Goal: Navigation & Orientation: Find specific page/section

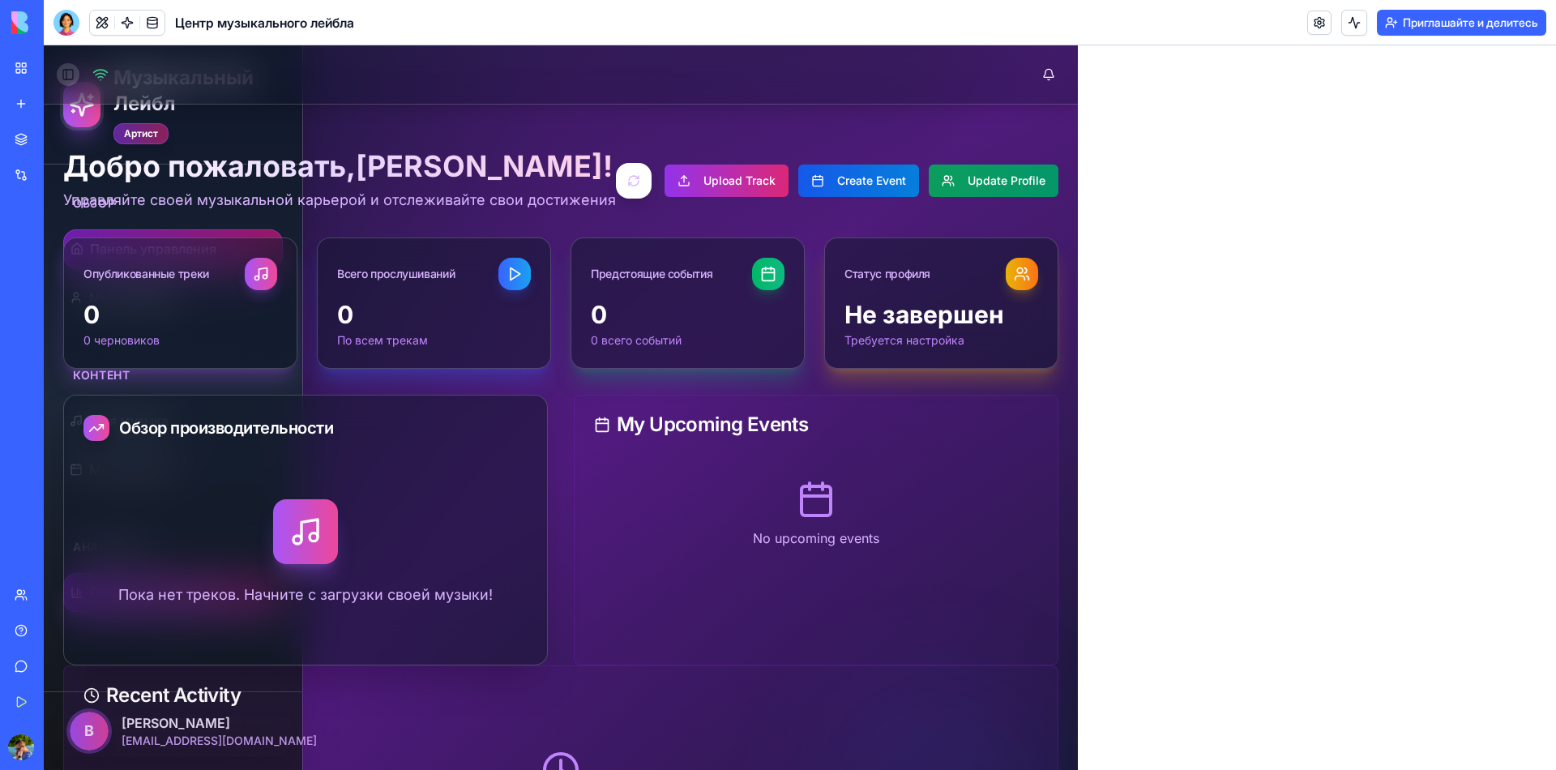
click at [78, 76] on button "Toggle Sidebar" at bounding box center [68, 74] width 23 height 23
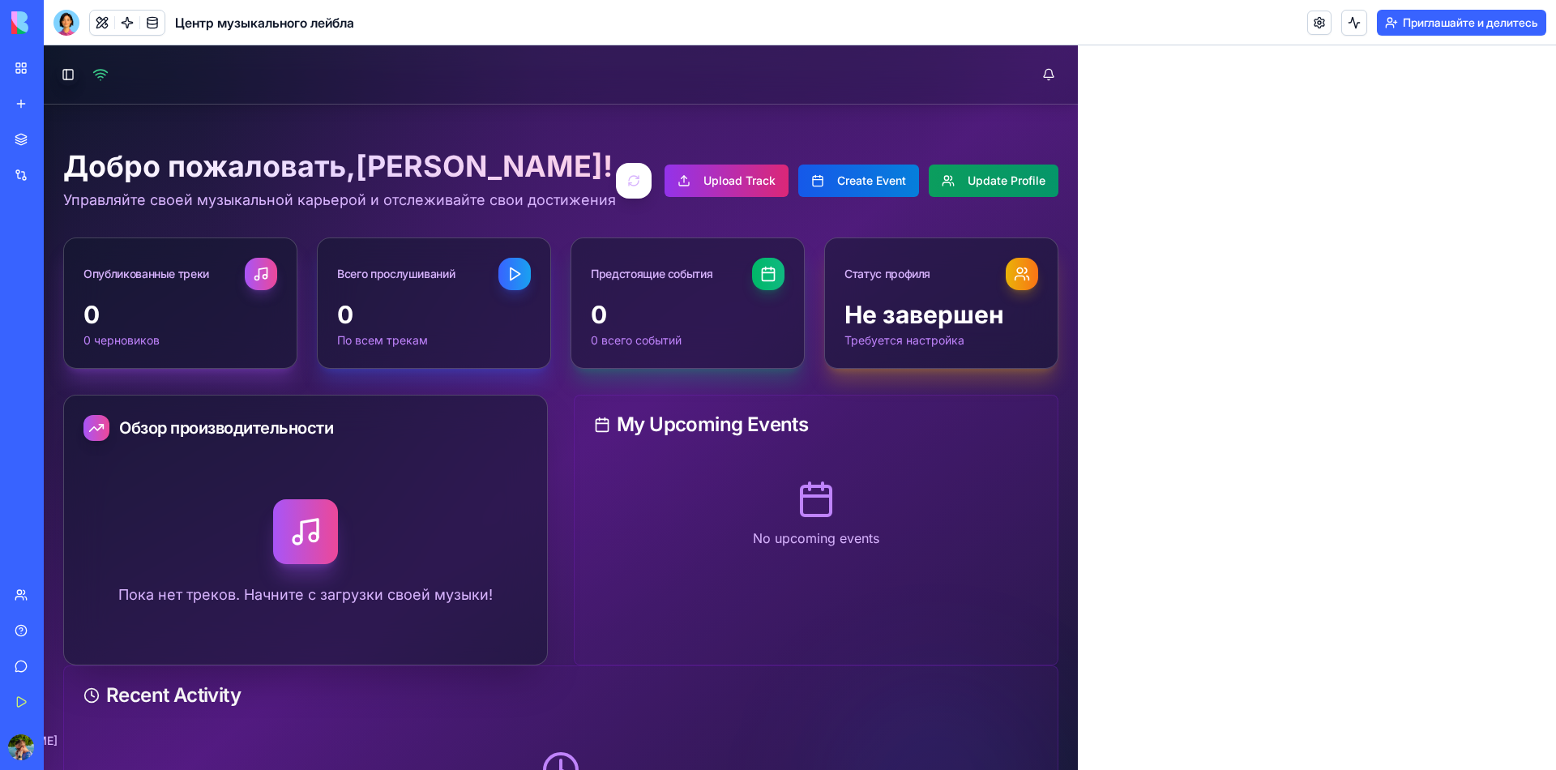
click at [91, 76] on div "Toggle Sidebar" at bounding box center [83, 74] width 52 height 23
click at [1040, 66] on button at bounding box center [1049, 74] width 32 height 32
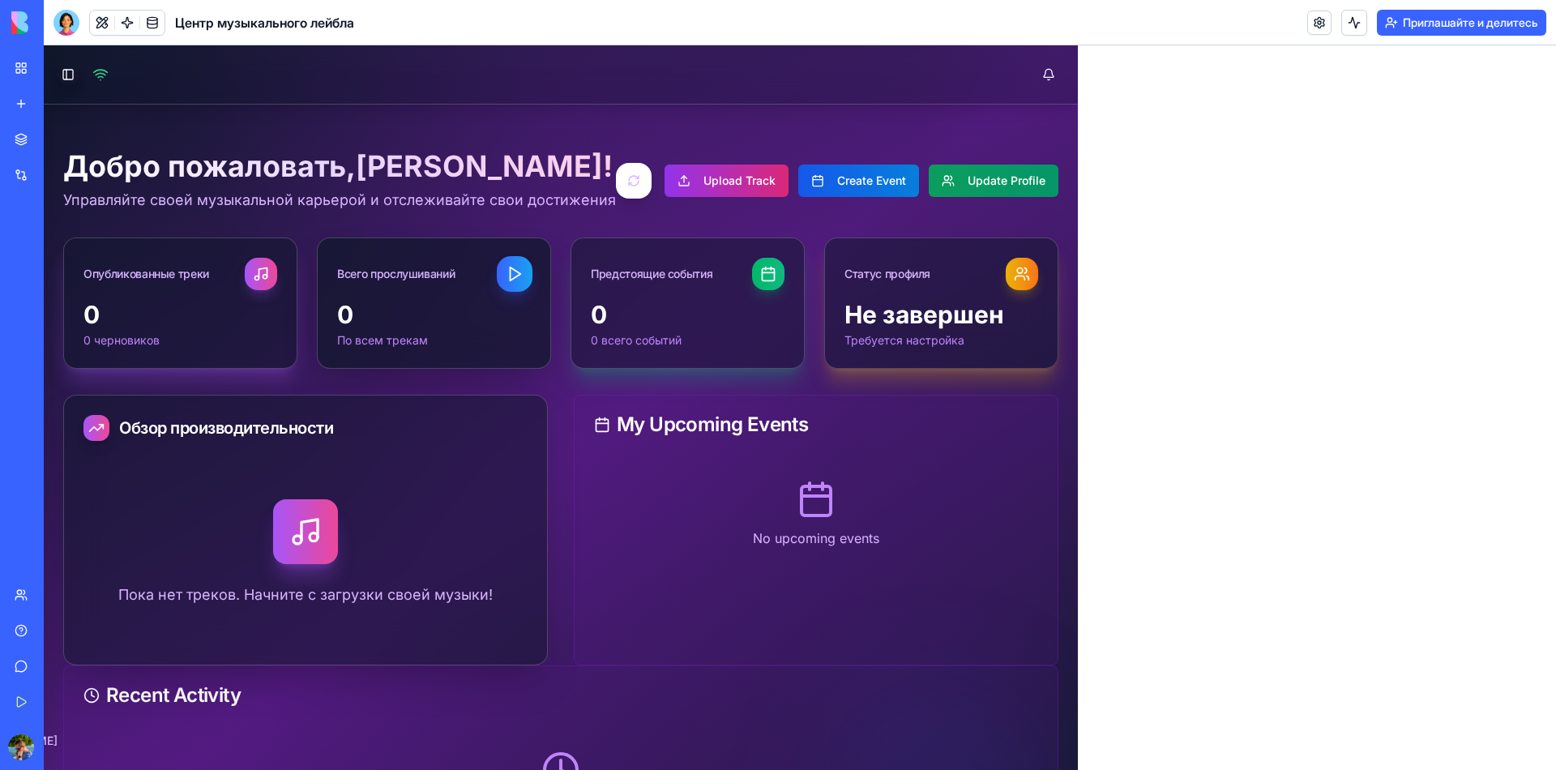
click at [514, 273] on icon at bounding box center [515, 274] width 18 height 18
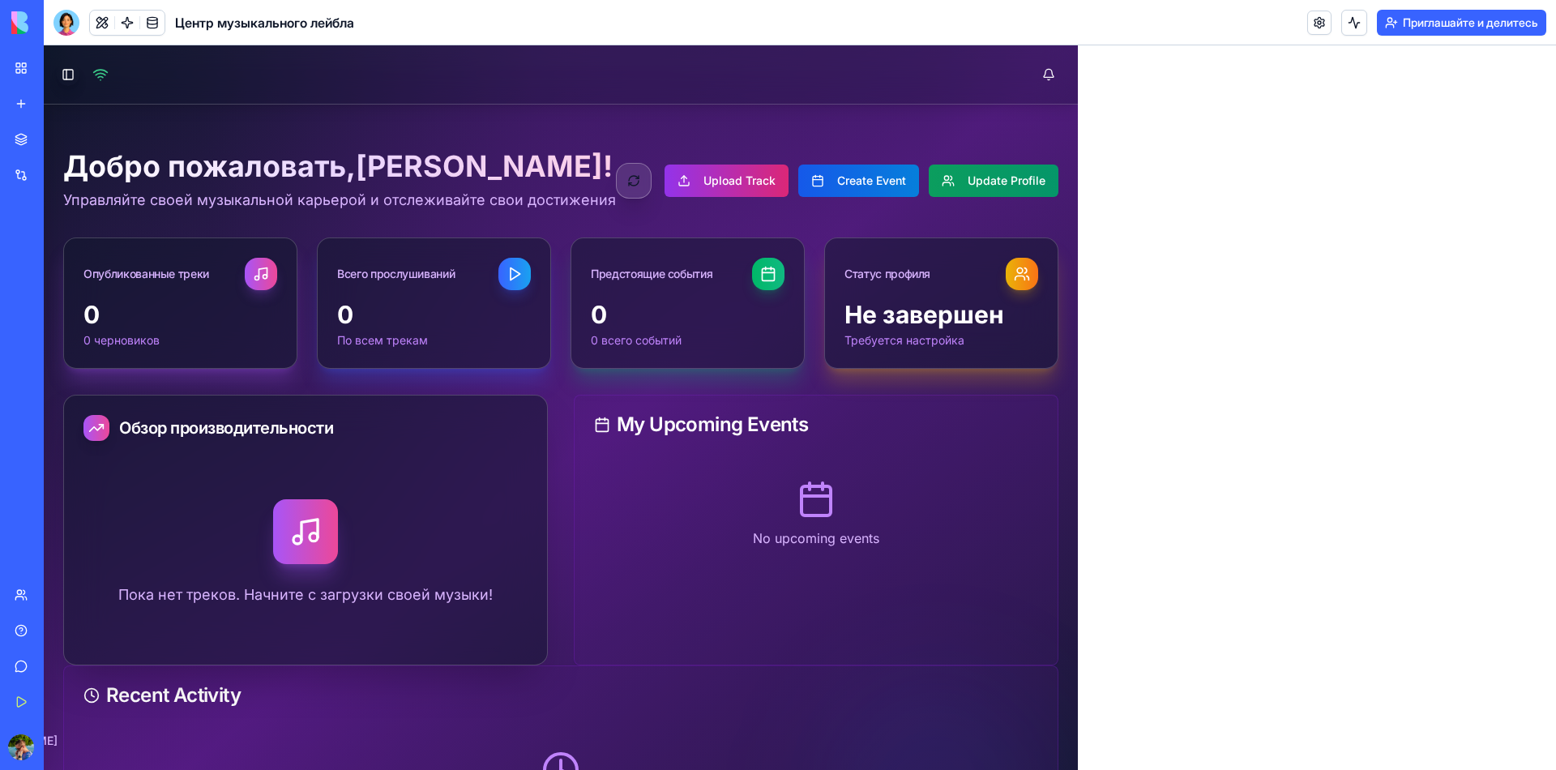
click at [616, 181] on button at bounding box center [634, 181] width 36 height 36
click at [711, 183] on button "Upload Track" at bounding box center [727, 181] width 124 height 32
click at [842, 175] on button "Create Event" at bounding box center [858, 181] width 121 height 32
click at [956, 188] on button "Update Profile" at bounding box center [994, 181] width 130 height 32
click at [69, 75] on button "Toggle Sidebar" at bounding box center [68, 74] width 23 height 23
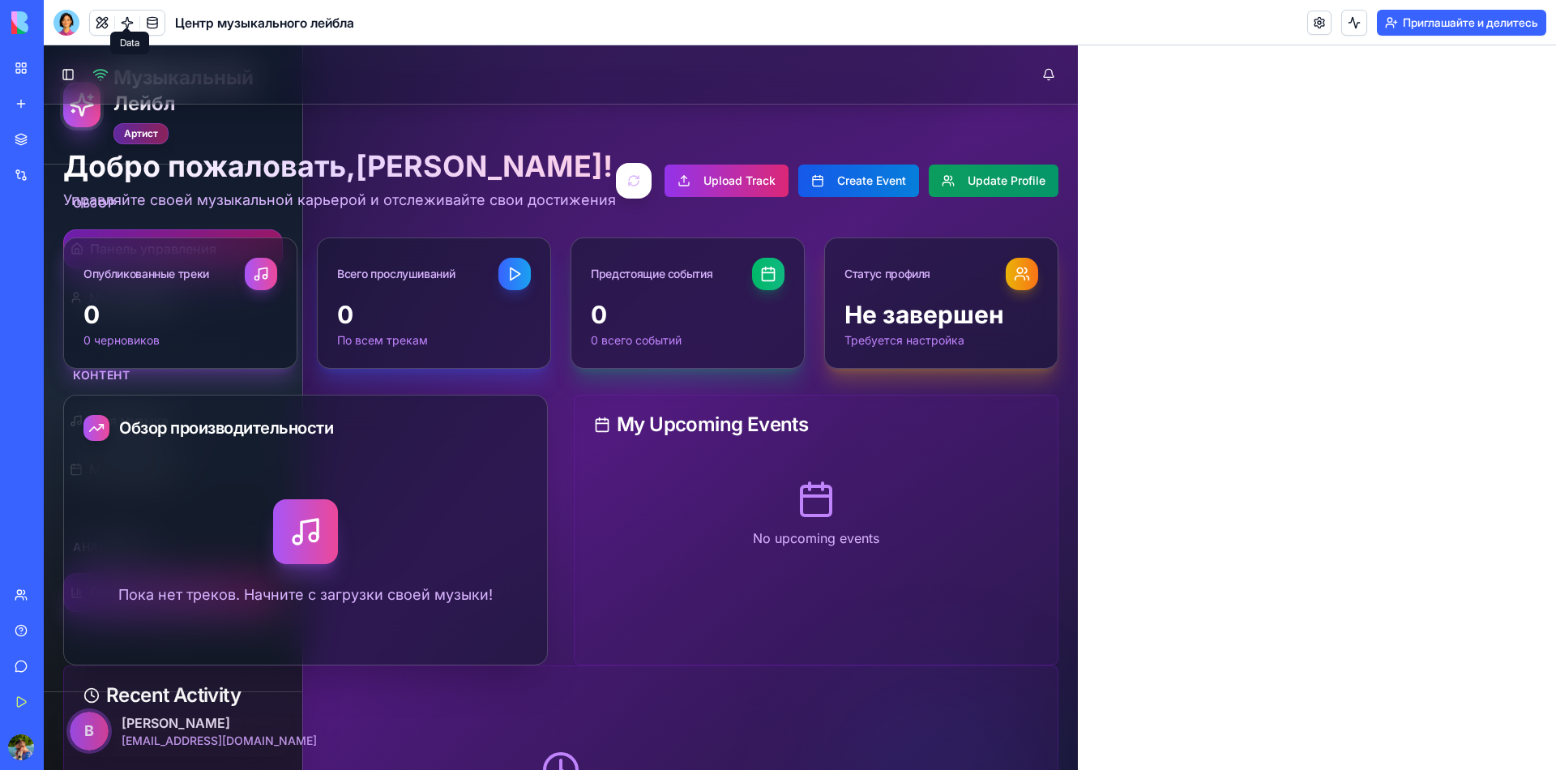
click at [140, 13] on link at bounding box center [152, 23] width 24 height 24
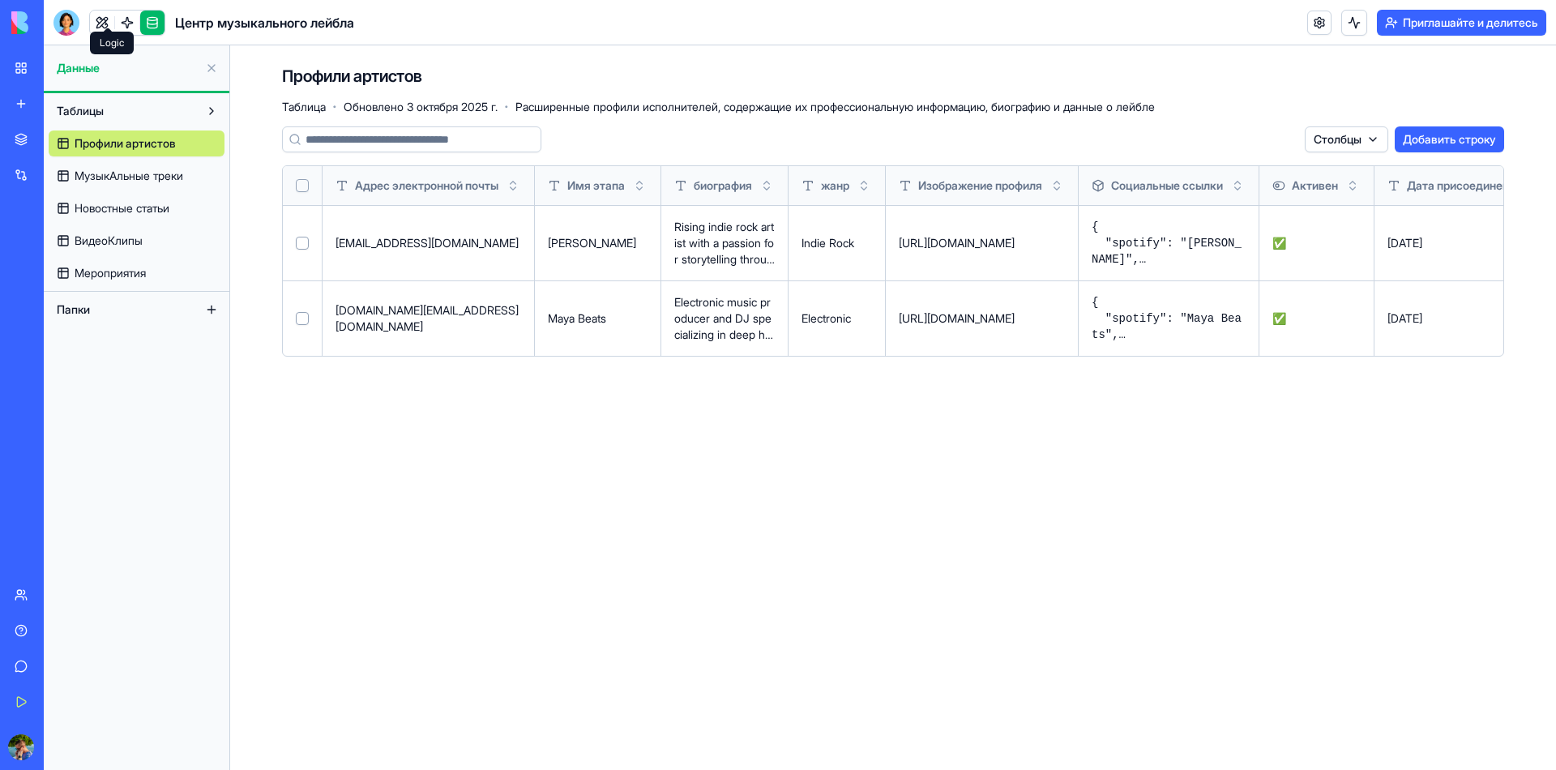
click at [115, 14] on link at bounding box center [127, 23] width 24 height 24
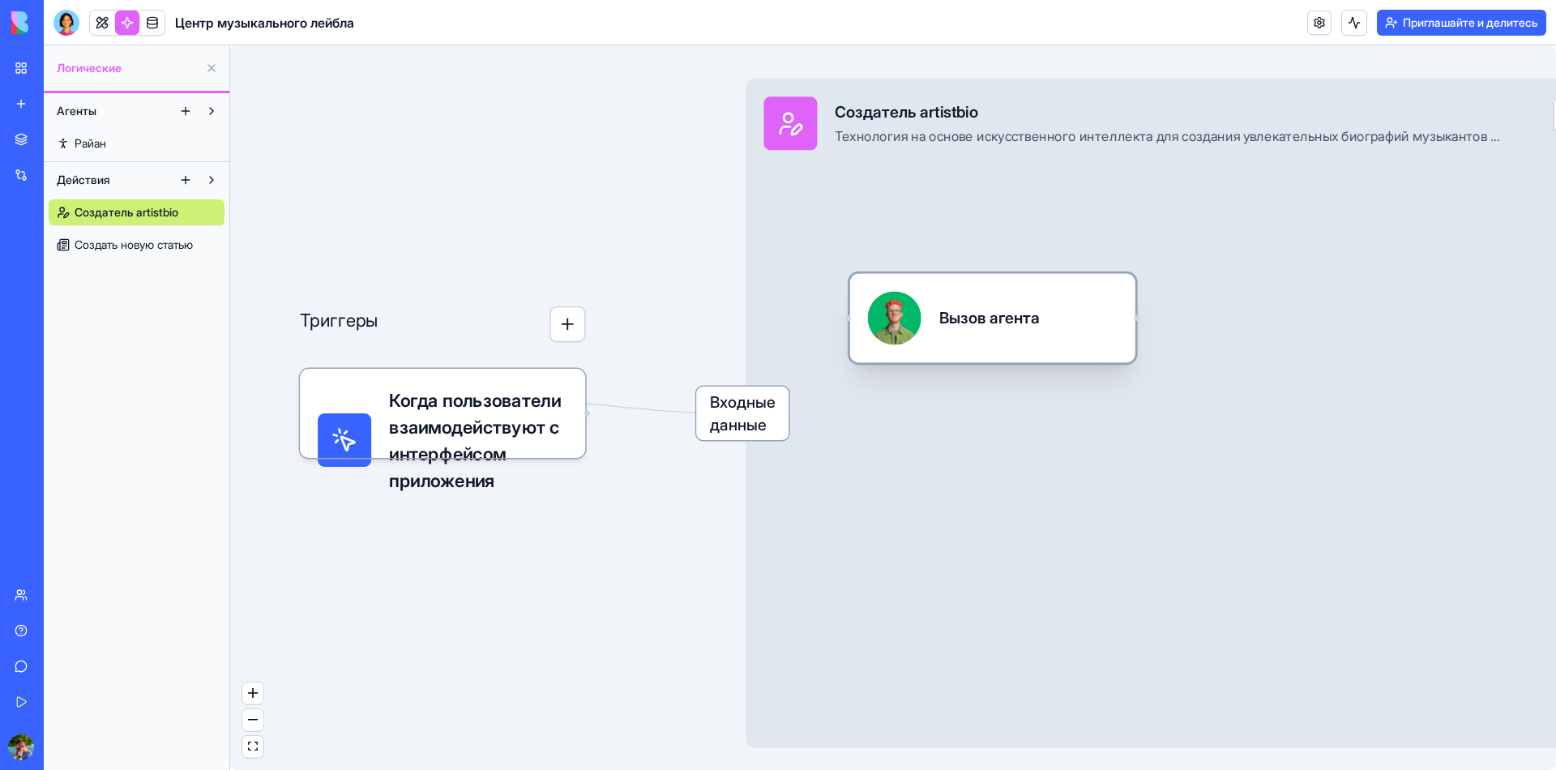
drag, startPoint x: 935, startPoint y: 323, endPoint x: 1005, endPoint y: 295, distance: 76.0
click at [1005, 295] on div "Вызов агента" at bounding box center [993, 318] width 250 height 54
click at [884, 293] on div at bounding box center [895, 318] width 54 height 54
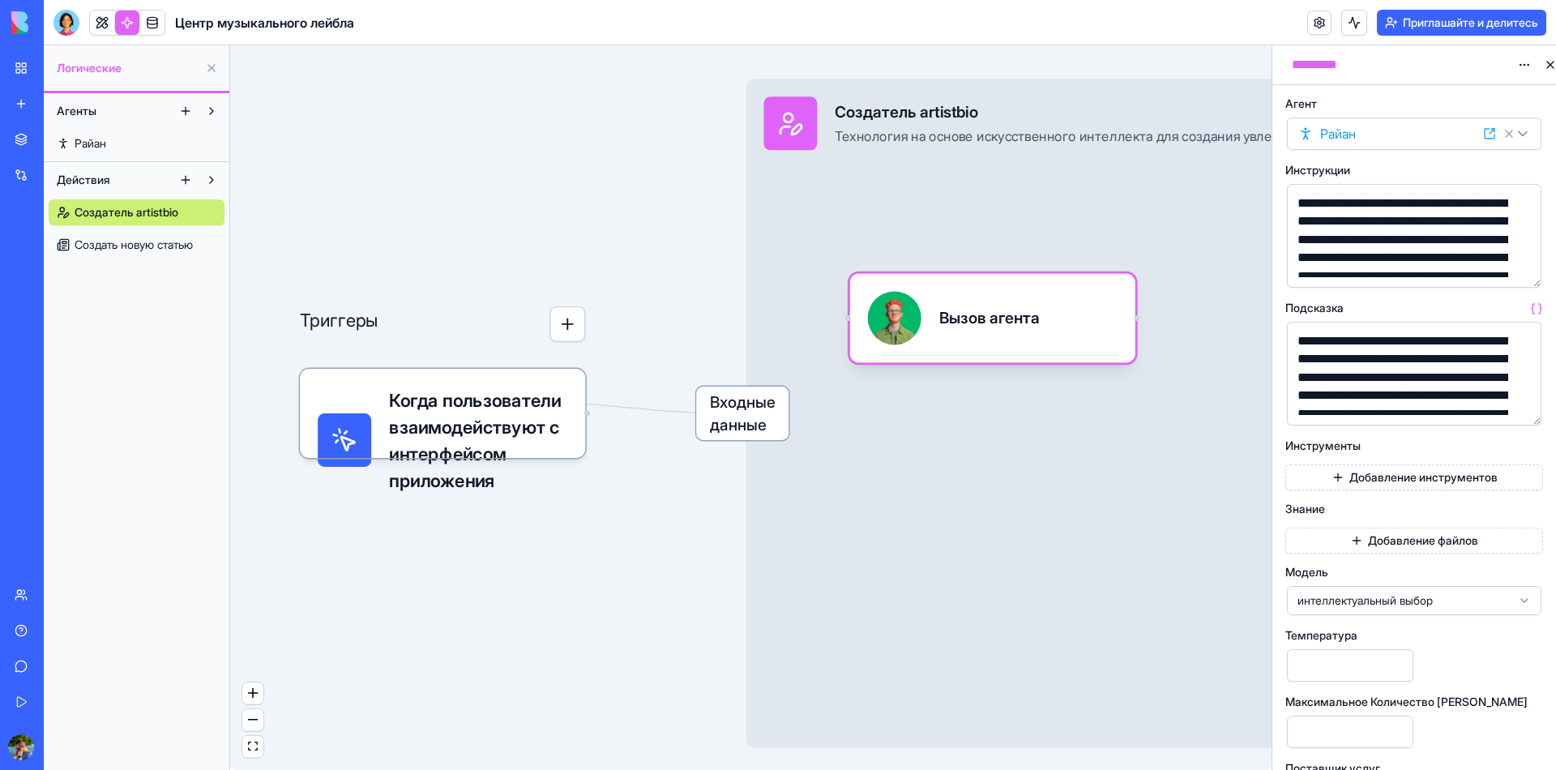
click at [942, 472] on div "Входные данные Создатель artistbio Технология на основе искусственного интеллек…" at bounding box center [1196, 413] width 901 height 669
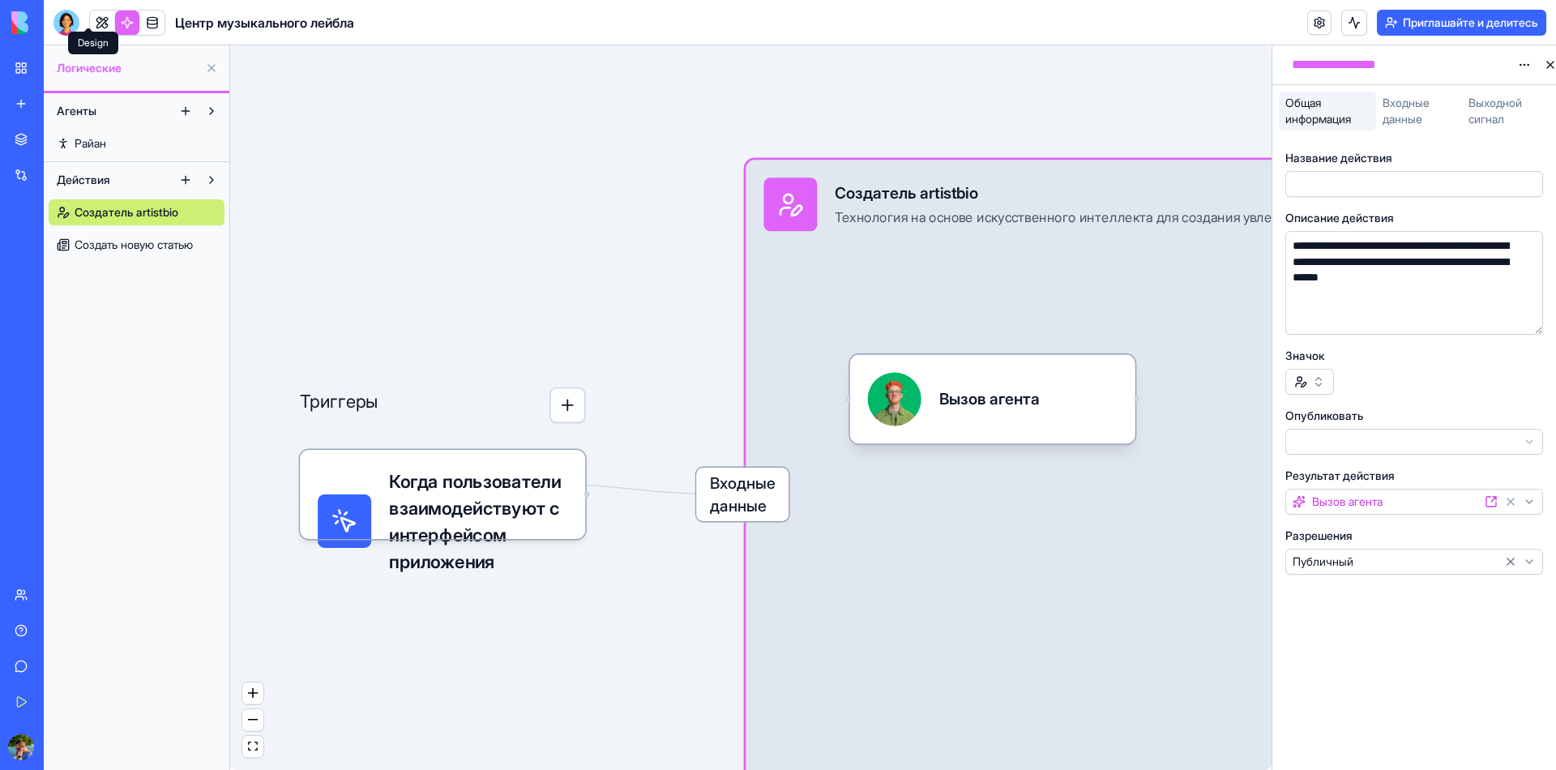
click at [90, 18] on link at bounding box center [102, 23] width 24 height 24
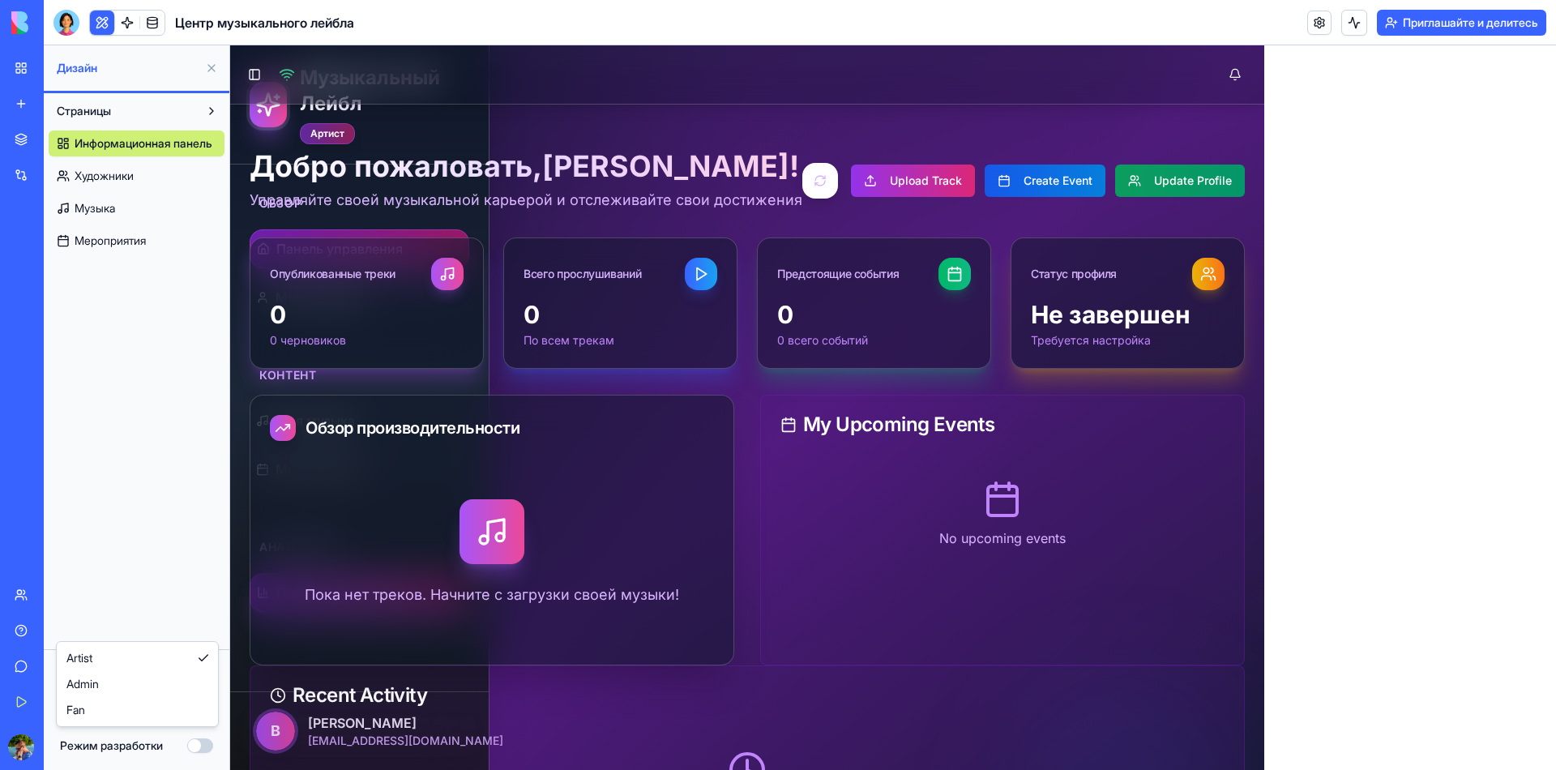
click at [131, 719] on html "бета Мое Рабочее Пространство Новое приложение Магазин Интеграции Недавние Цент…" at bounding box center [778, 385] width 1556 height 770
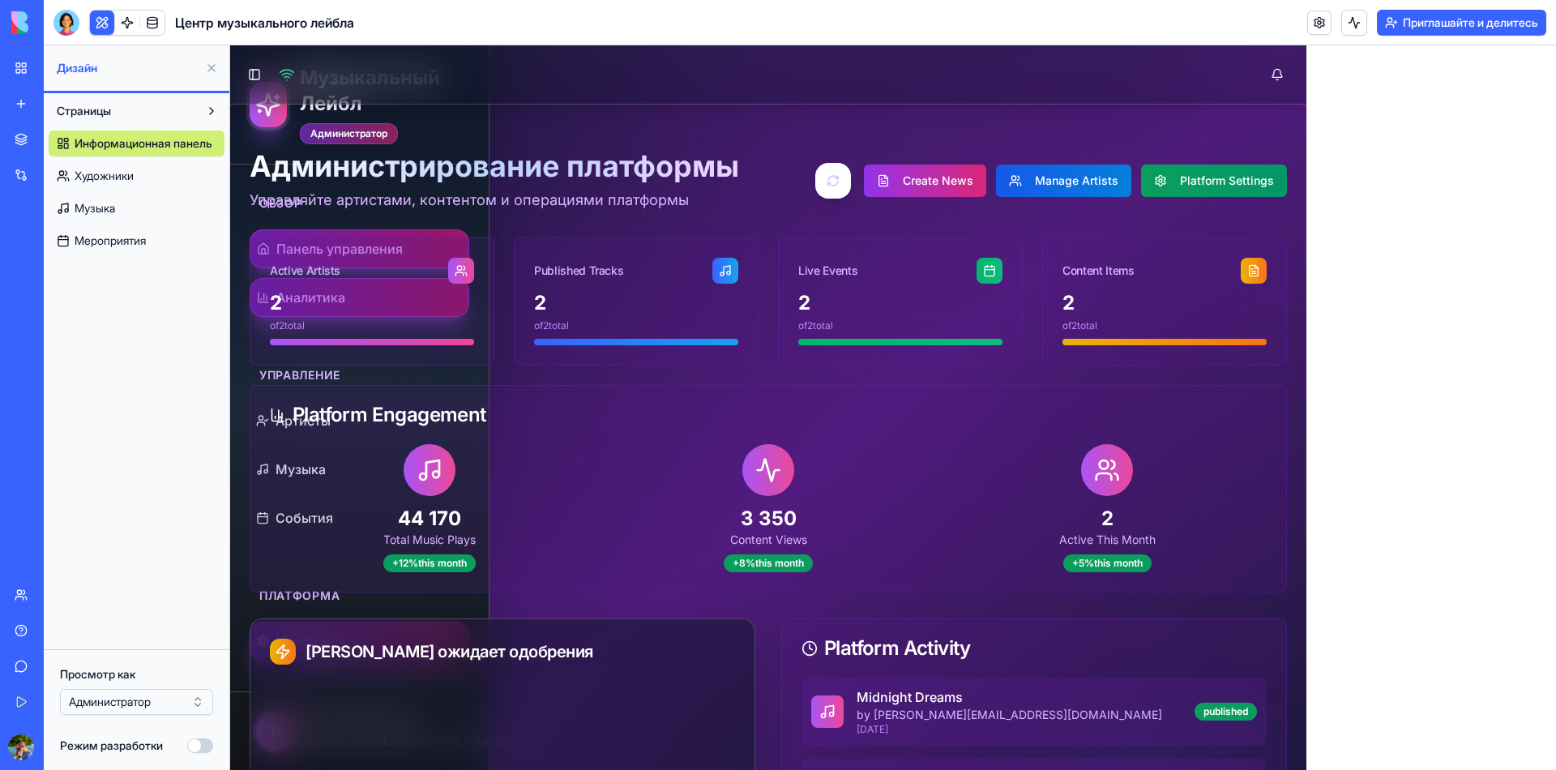
click at [455, 265] on icon at bounding box center [461, 270] width 13 height 13
drag, startPoint x: 1526, startPoint y: 181, endPoint x: 1442, endPoint y: 171, distance: 84.9
click at [1506, 180] on div "Музыкальный Лейбл Администратор Обзор Панель управления Аналитика Управление Ар…" at bounding box center [893, 506] width 1326 height 922
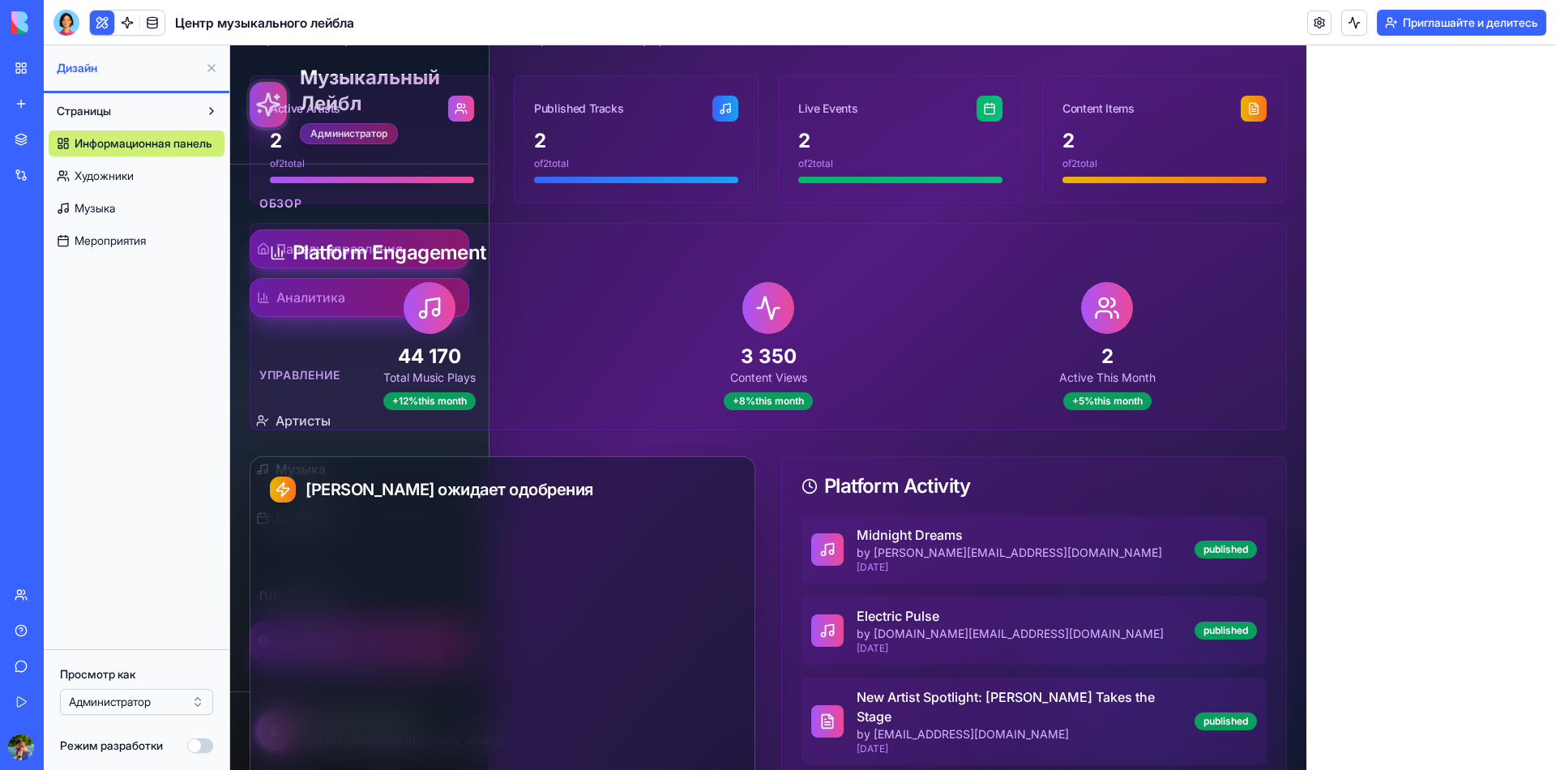
scroll to position [166, 0]
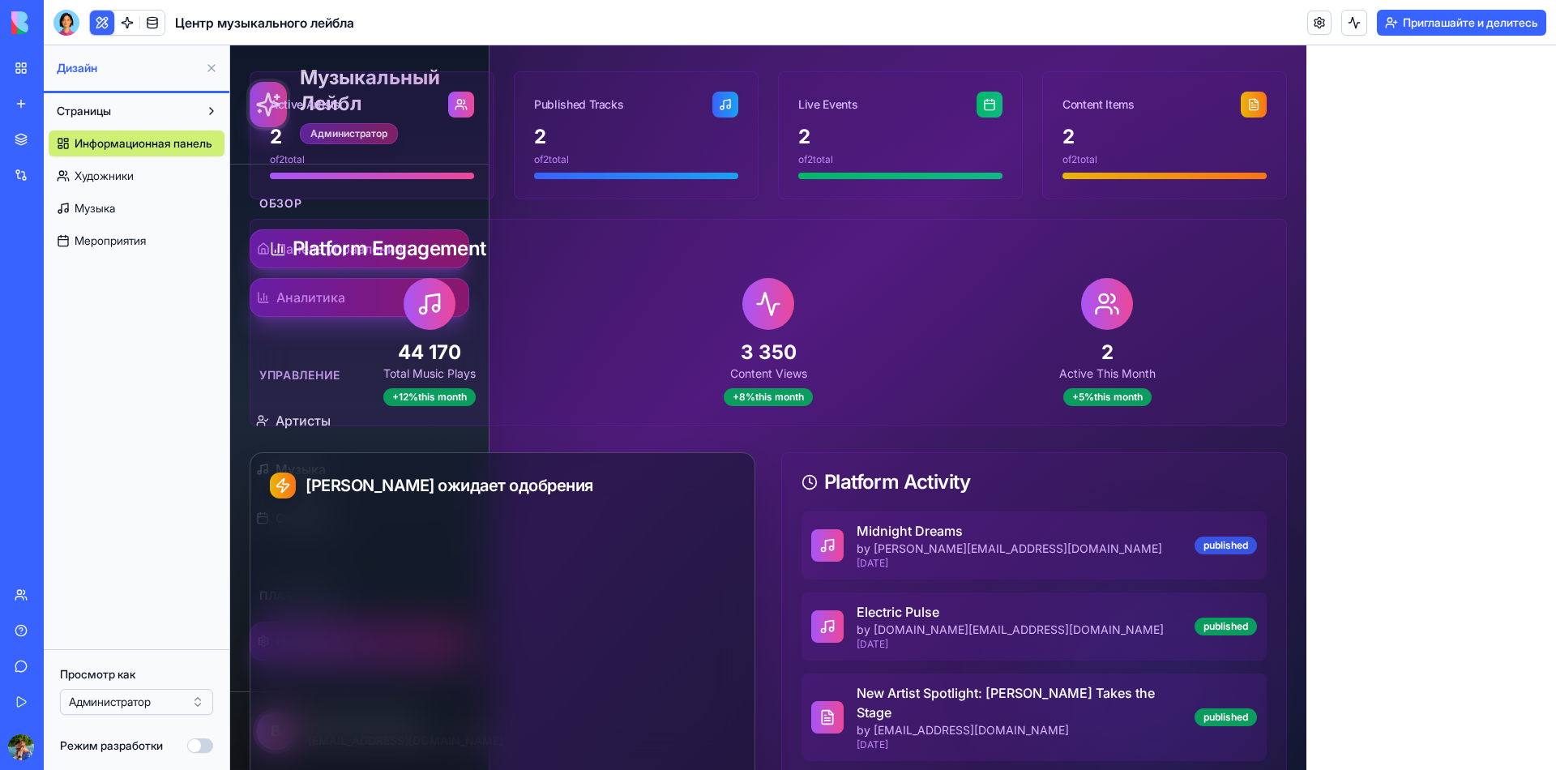
click at [1195, 540] on div "published" at bounding box center [1226, 546] width 62 height 18
click at [755, 398] on div "+8% this month" at bounding box center [768, 397] width 89 height 18
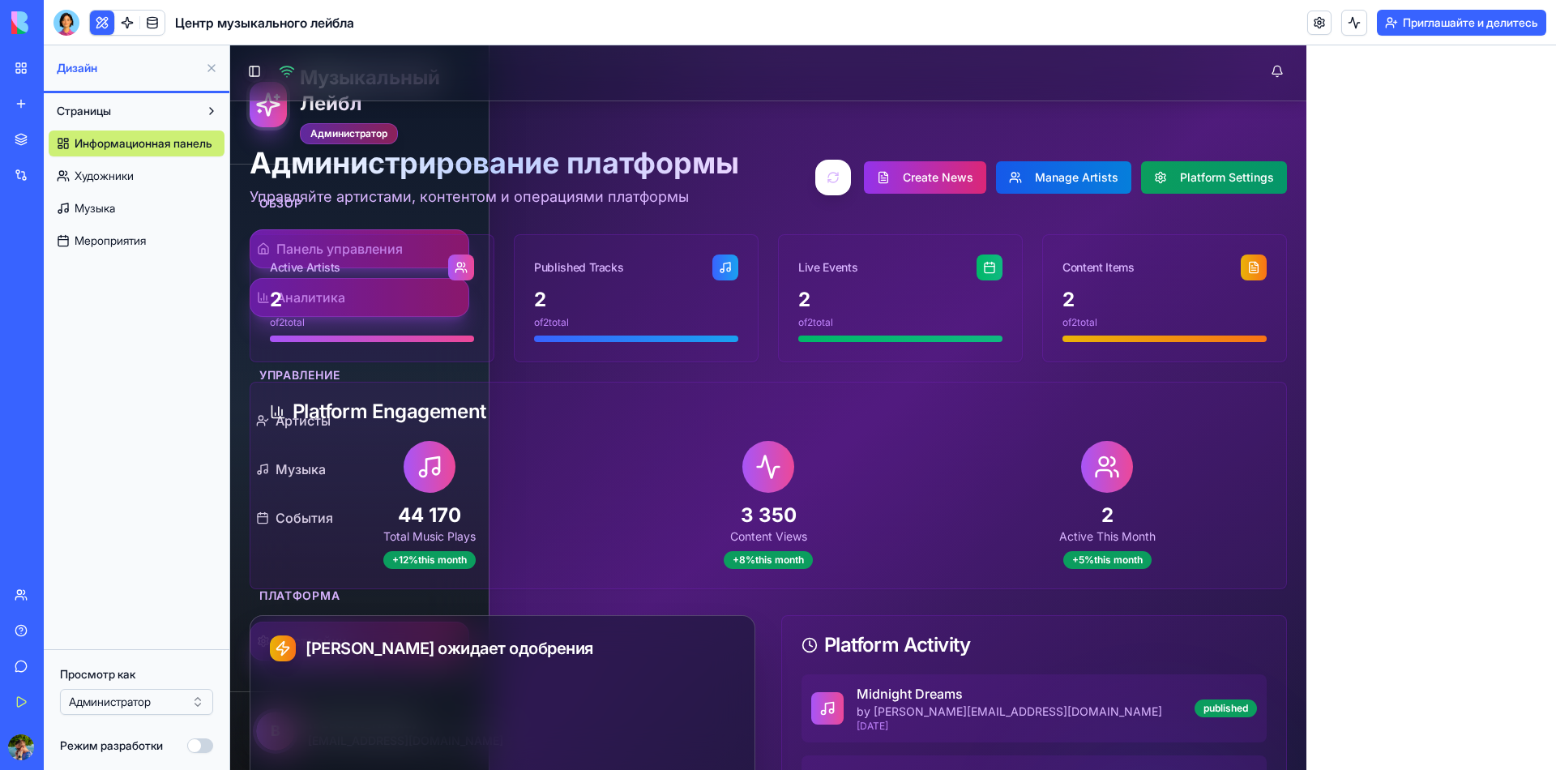
scroll to position [0, 0]
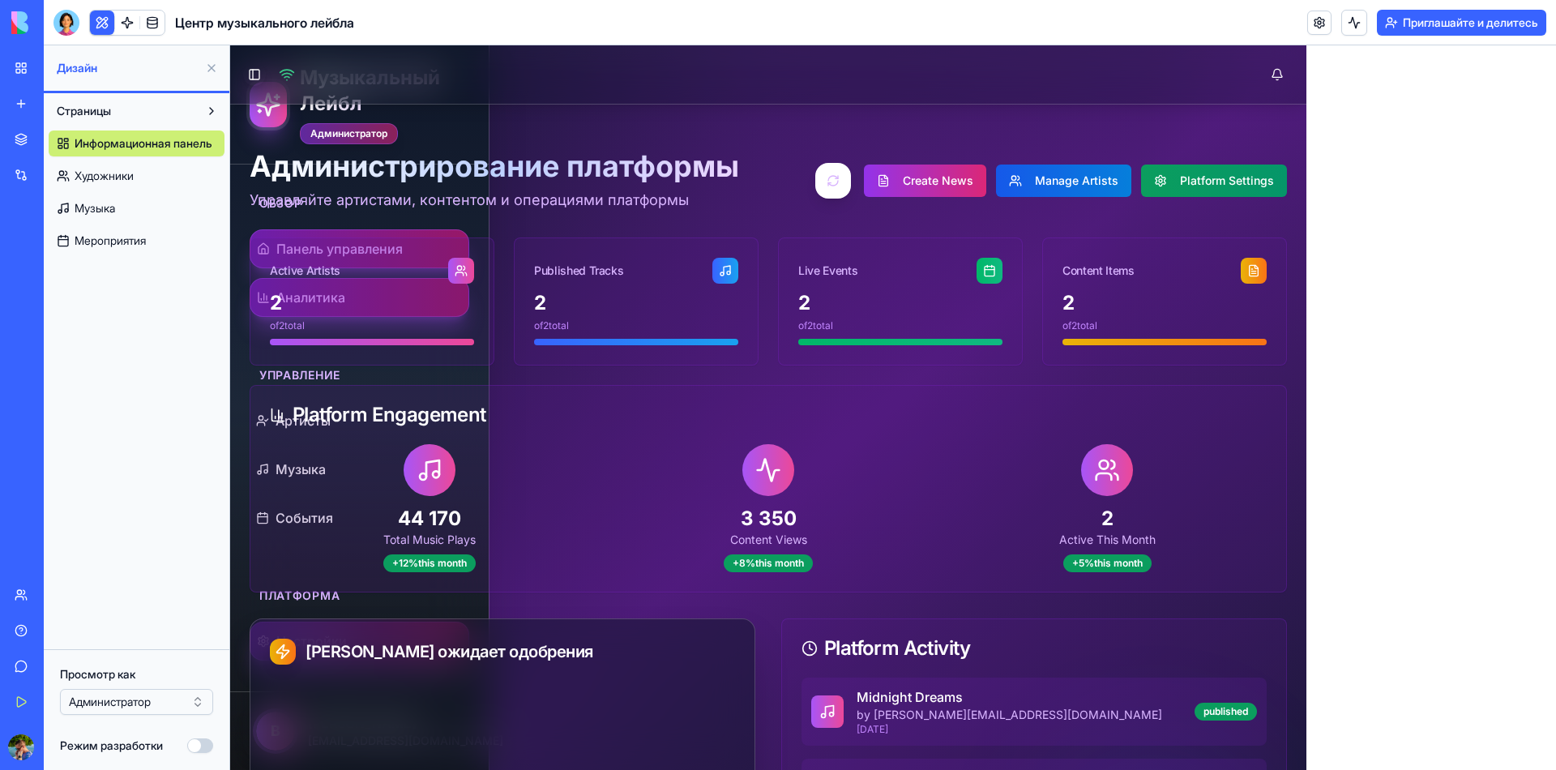
click at [1063, 315] on div "2" at bounding box center [1165, 303] width 204 height 26
click at [1162, 188] on button "Platform Settings" at bounding box center [1214, 181] width 146 height 32
click at [1027, 168] on button "Manage Artists" at bounding box center [1063, 181] width 135 height 32
click at [897, 178] on button "Create News" at bounding box center [925, 181] width 122 height 32
click at [455, 276] on icon at bounding box center [461, 270] width 13 height 13
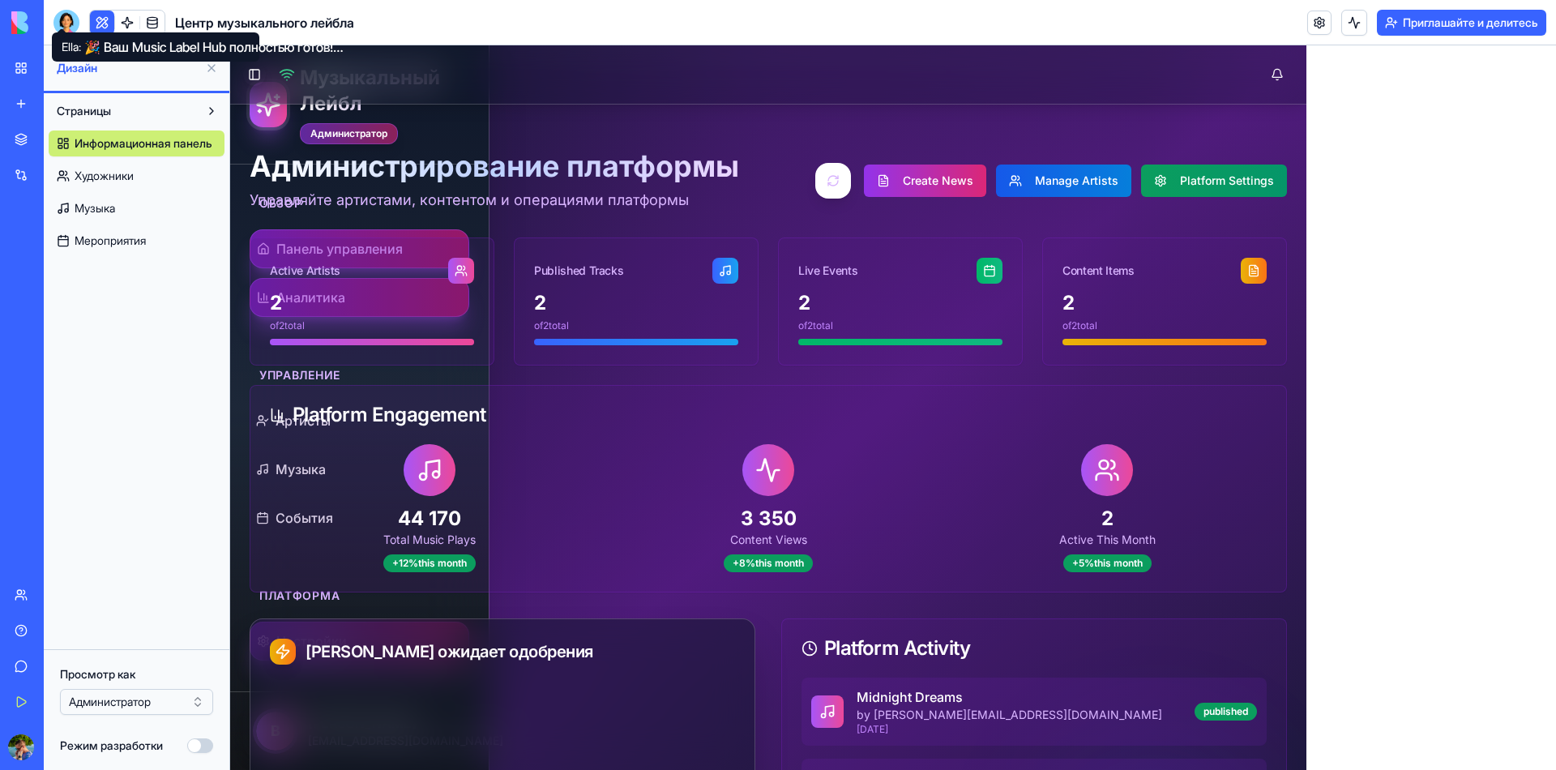
click at [69, 19] on div at bounding box center [67, 23] width 26 height 26
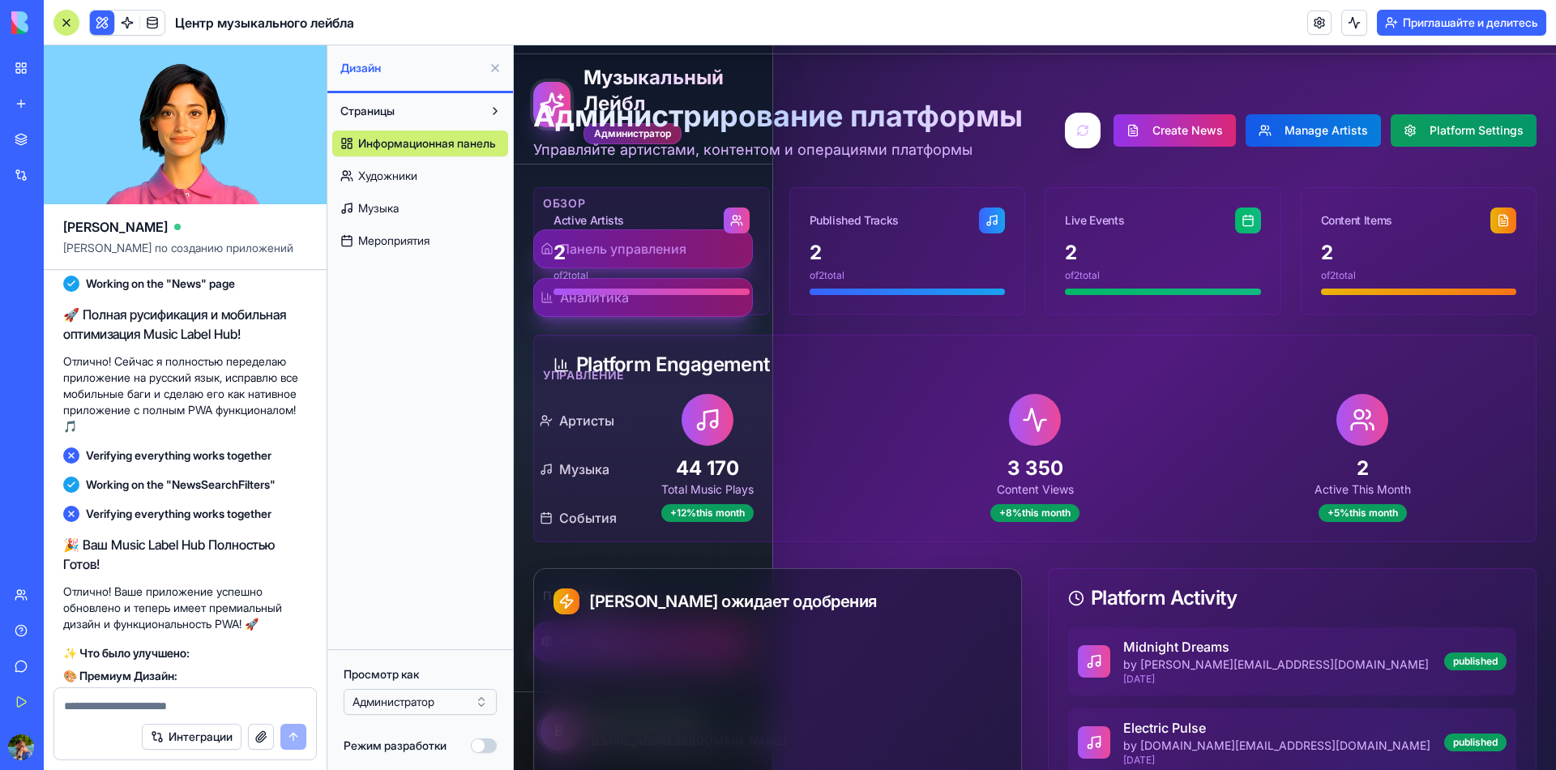
scroll to position [186, 0]
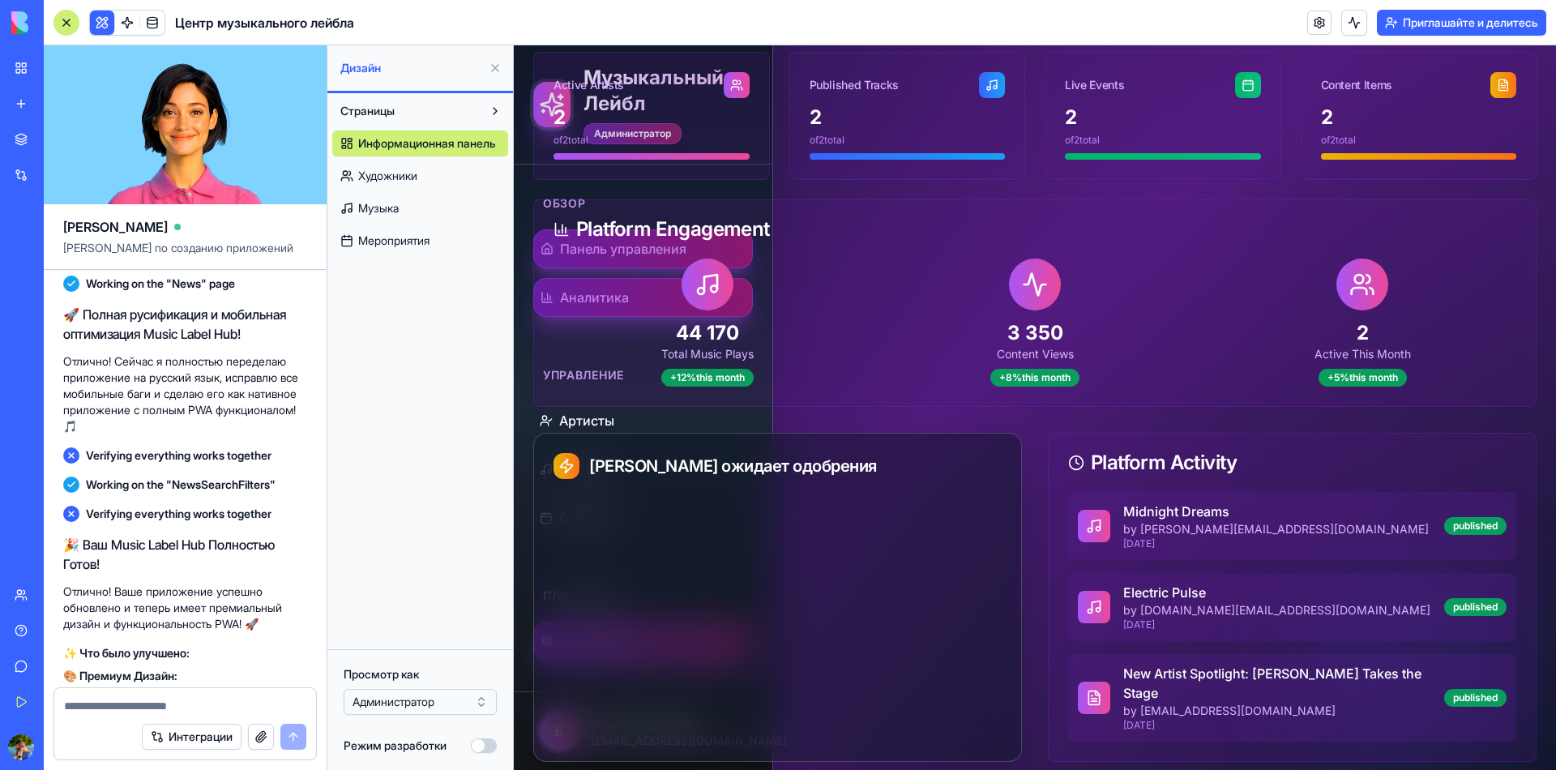
click at [395, 168] on span "Художники" at bounding box center [387, 176] width 59 height 16
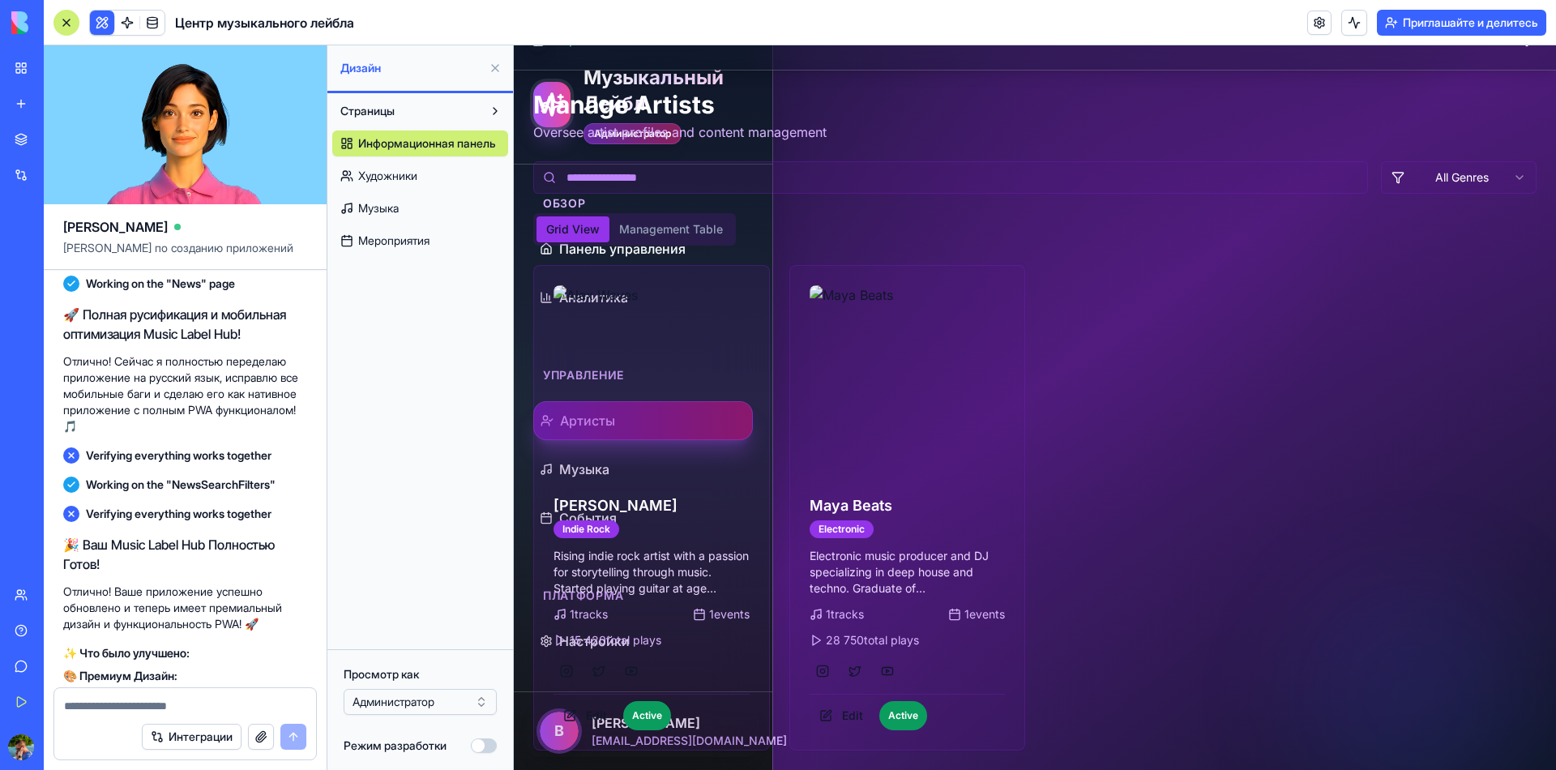
scroll to position [19, 0]
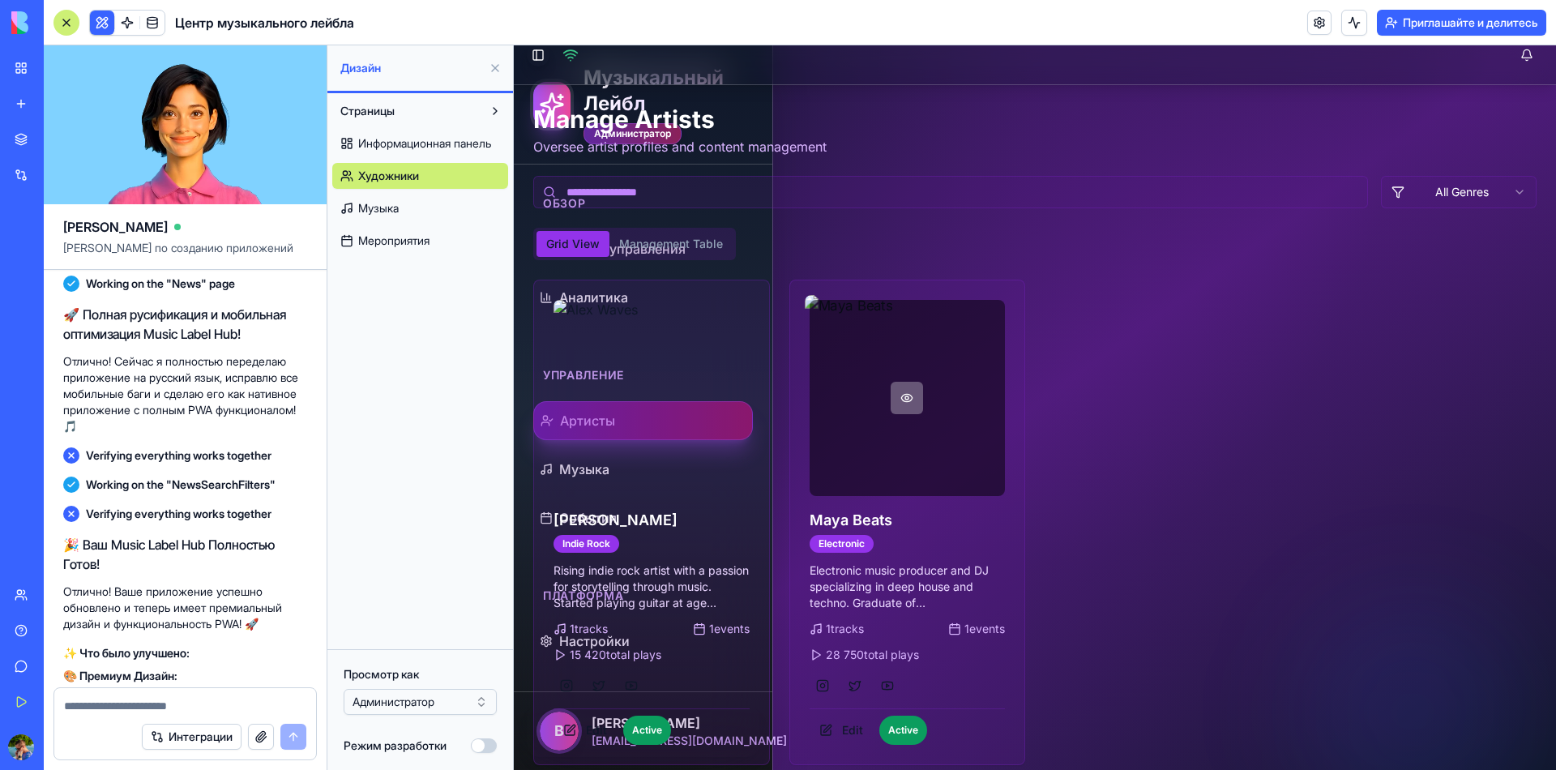
click at [896, 395] on button at bounding box center [907, 398] width 32 height 32
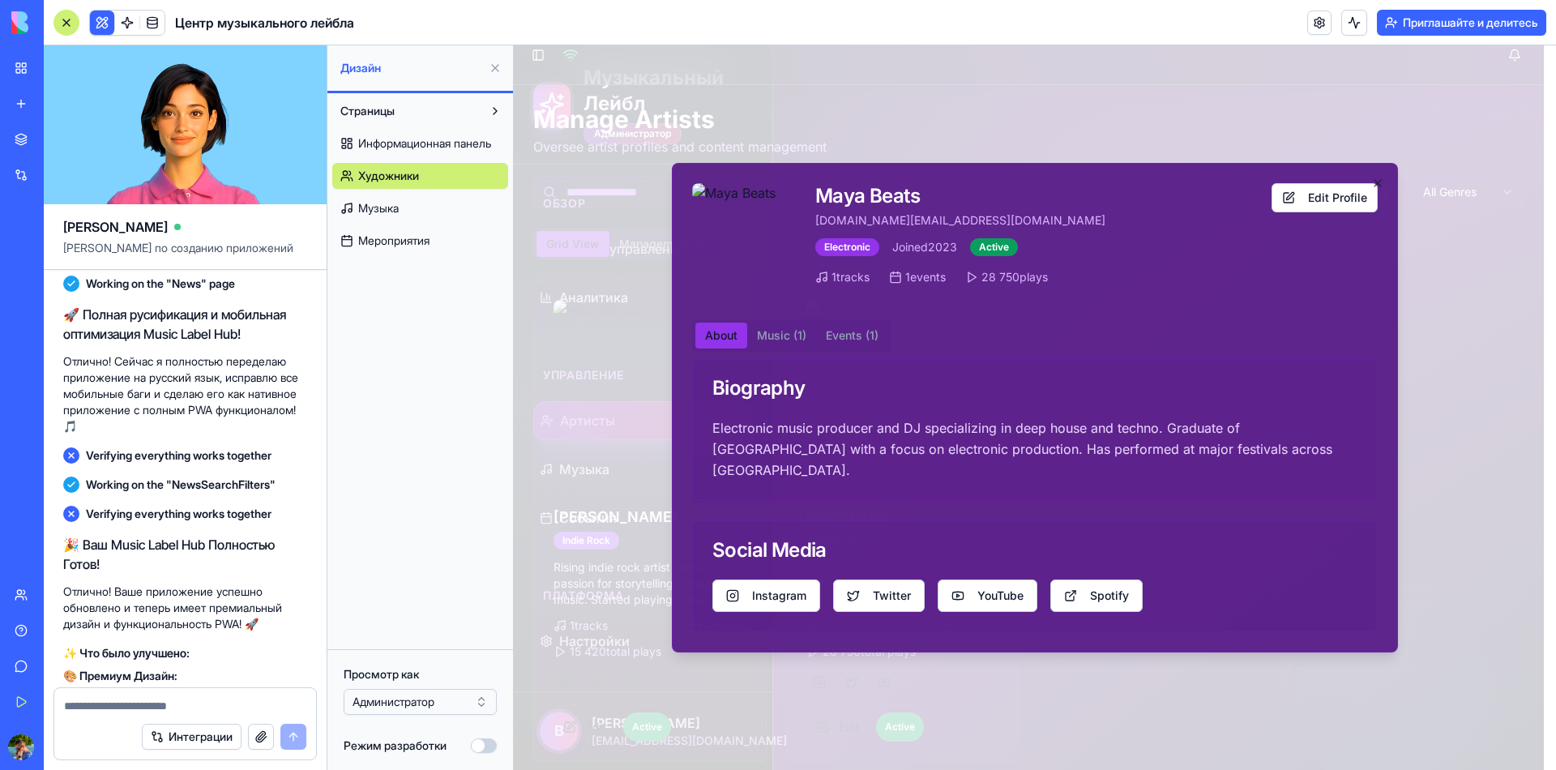
click at [764, 349] on div "Maya Beats [DOMAIN_NAME][EMAIL_ADDRESS][DOMAIN_NAME] Electronic Joined 2023 Act…" at bounding box center [1035, 408] width 726 height 490
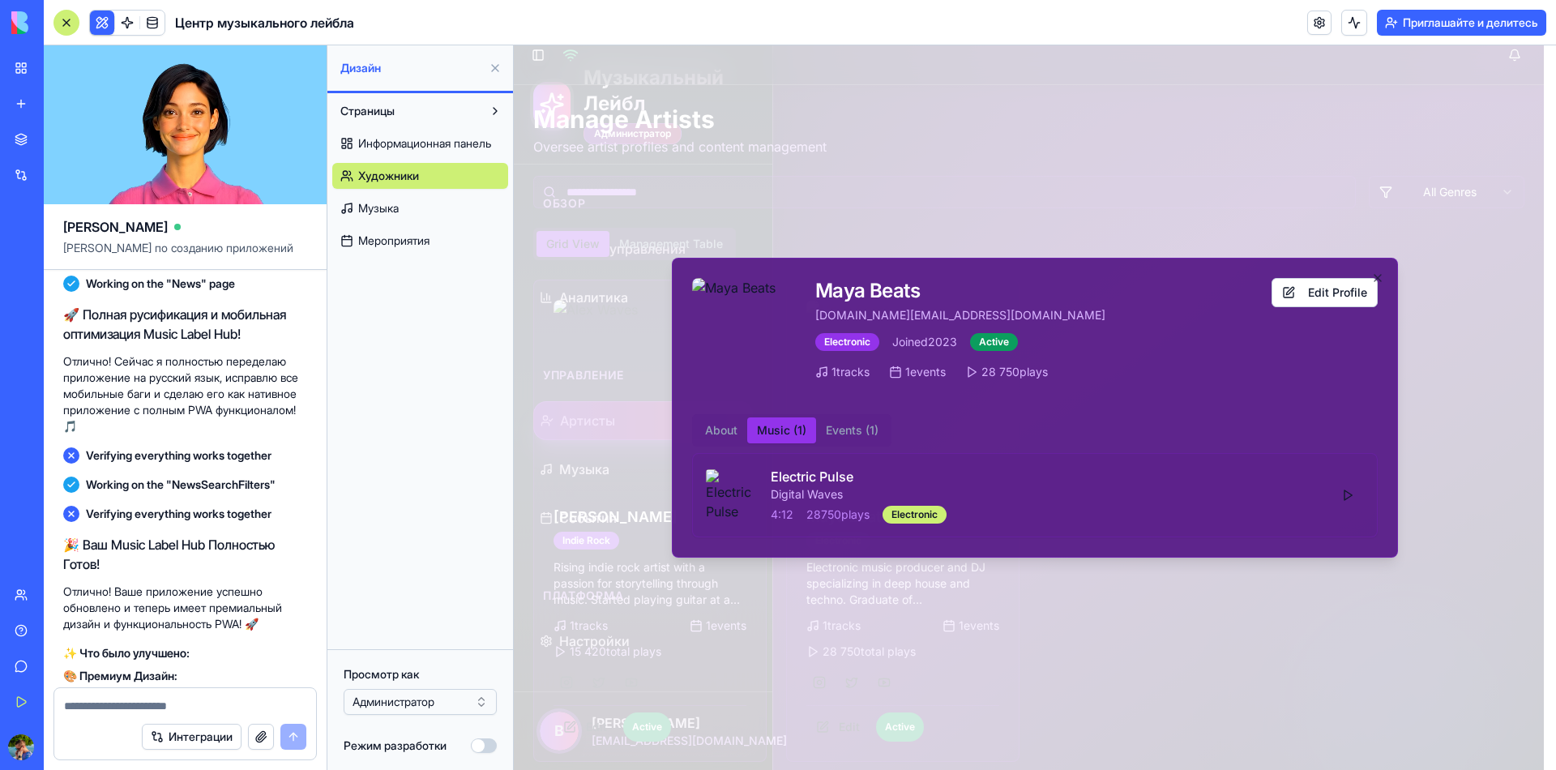
click at [713, 502] on img at bounding box center [732, 495] width 52 height 52
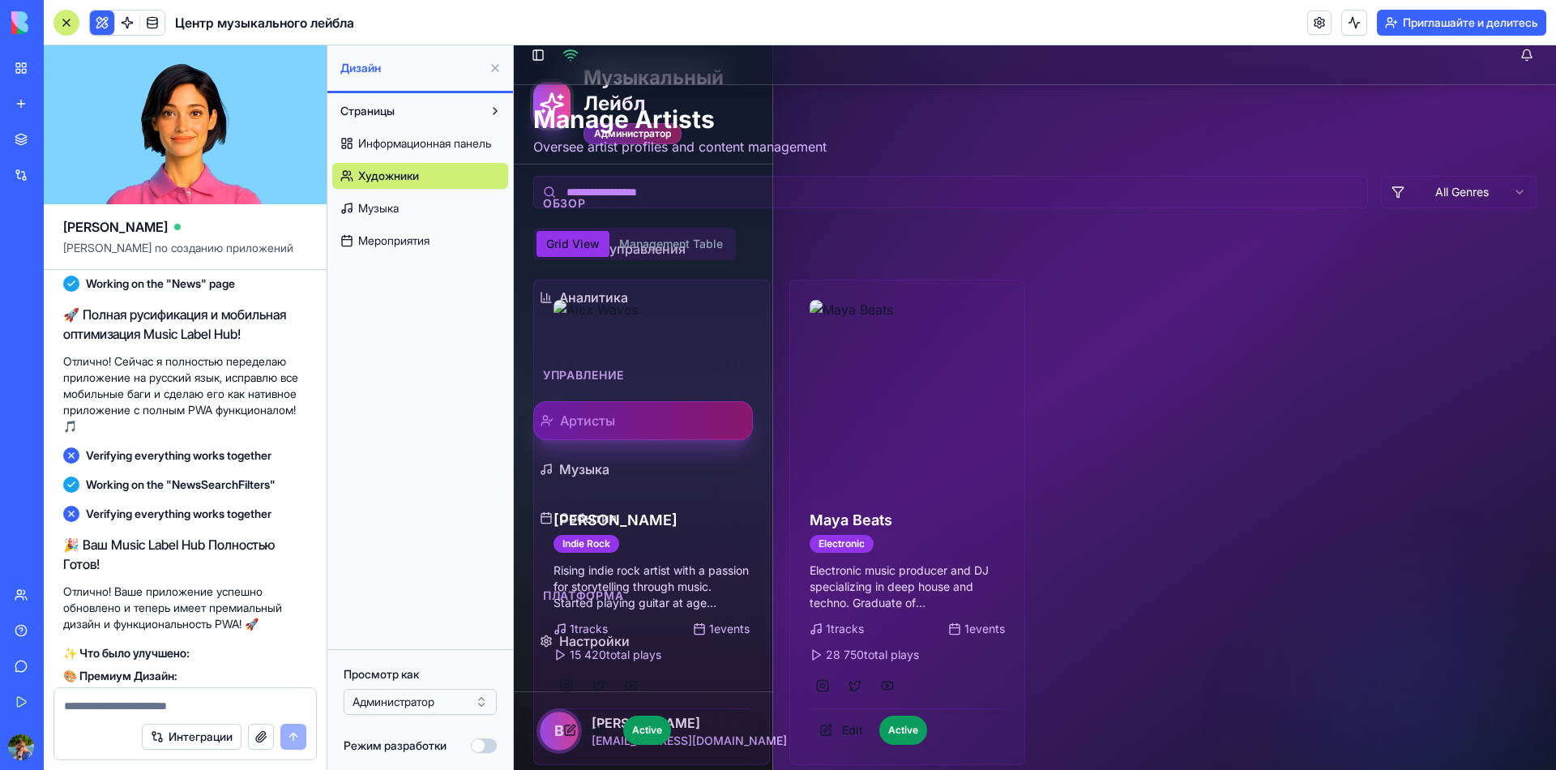
click at [397, 195] on link "Музыка" at bounding box center [420, 208] width 176 height 26
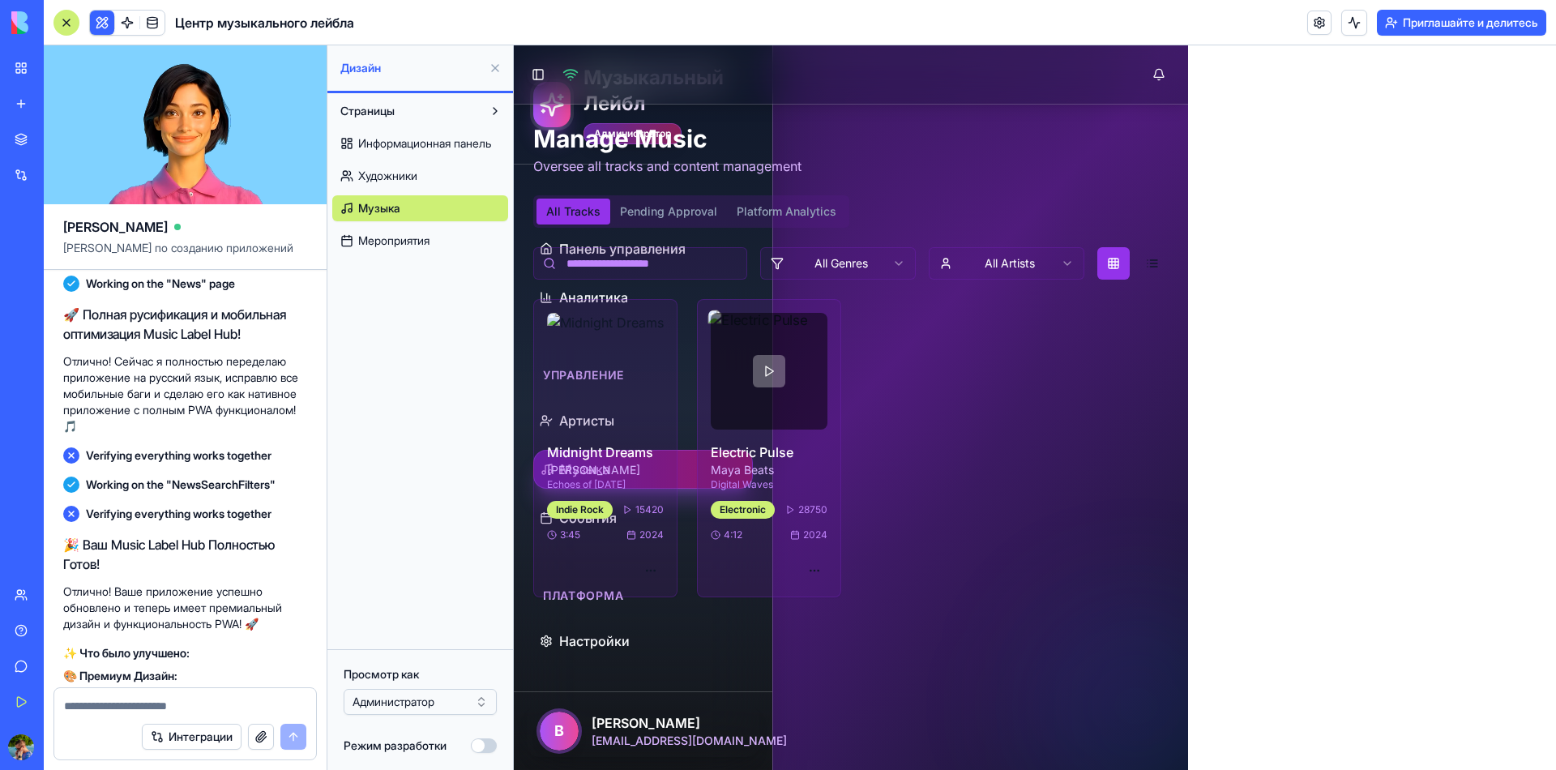
click at [786, 387] on button at bounding box center [769, 371] width 32 height 32
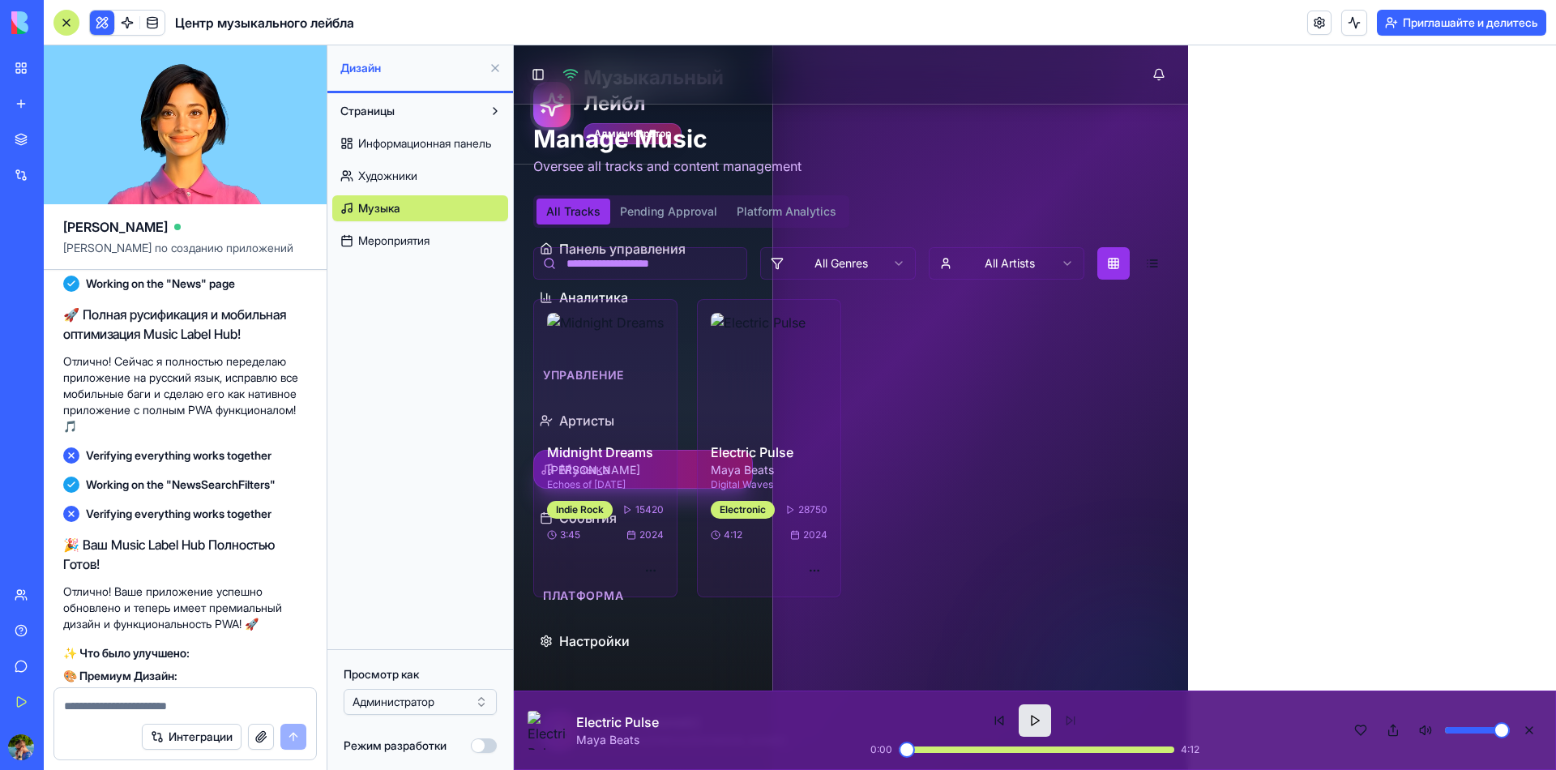
click at [1046, 737] on button at bounding box center [1035, 720] width 32 height 32
click at [1353, 739] on button at bounding box center [1361, 730] width 26 height 26
click at [1394, 743] on button at bounding box center [1394, 730] width 26 height 26
click at [390, 233] on span "Мероприятия" at bounding box center [393, 241] width 71 height 16
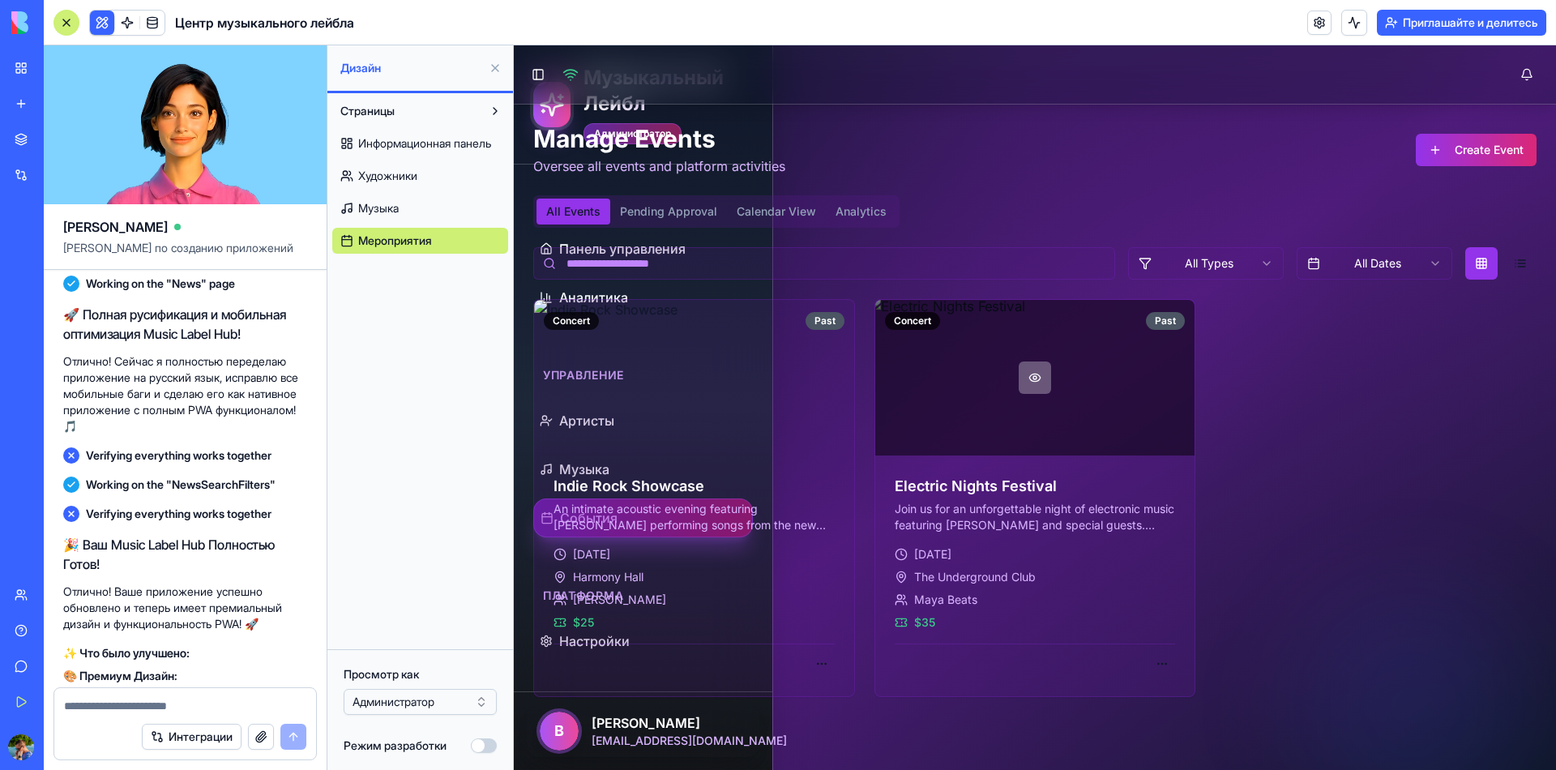
click at [1034, 377] on button at bounding box center [1035, 378] width 32 height 32
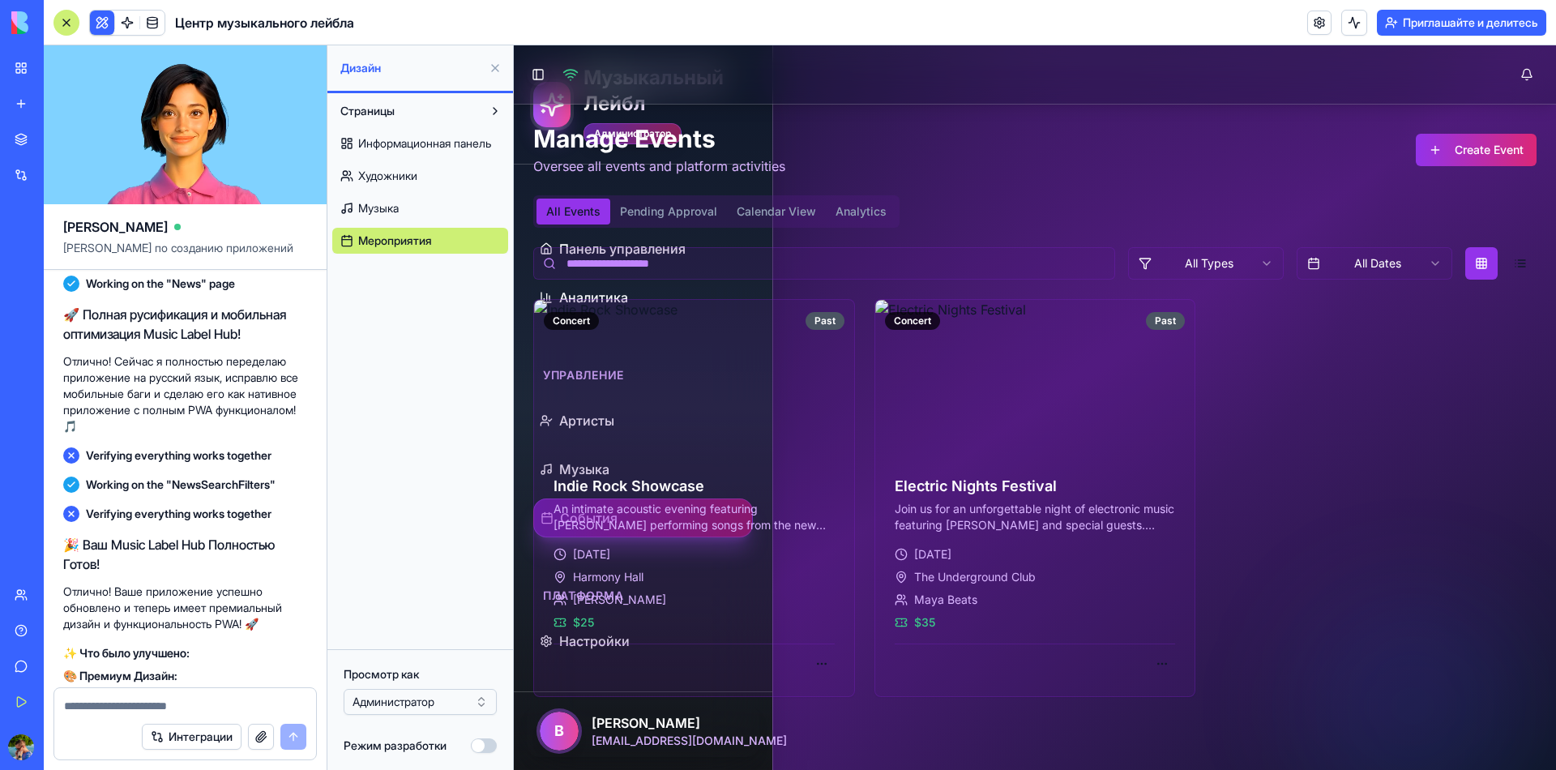
click at [159, 708] on div at bounding box center [185, 701] width 262 height 26
click at [218, 742] on button "Интеграции" at bounding box center [192, 737] width 100 height 26
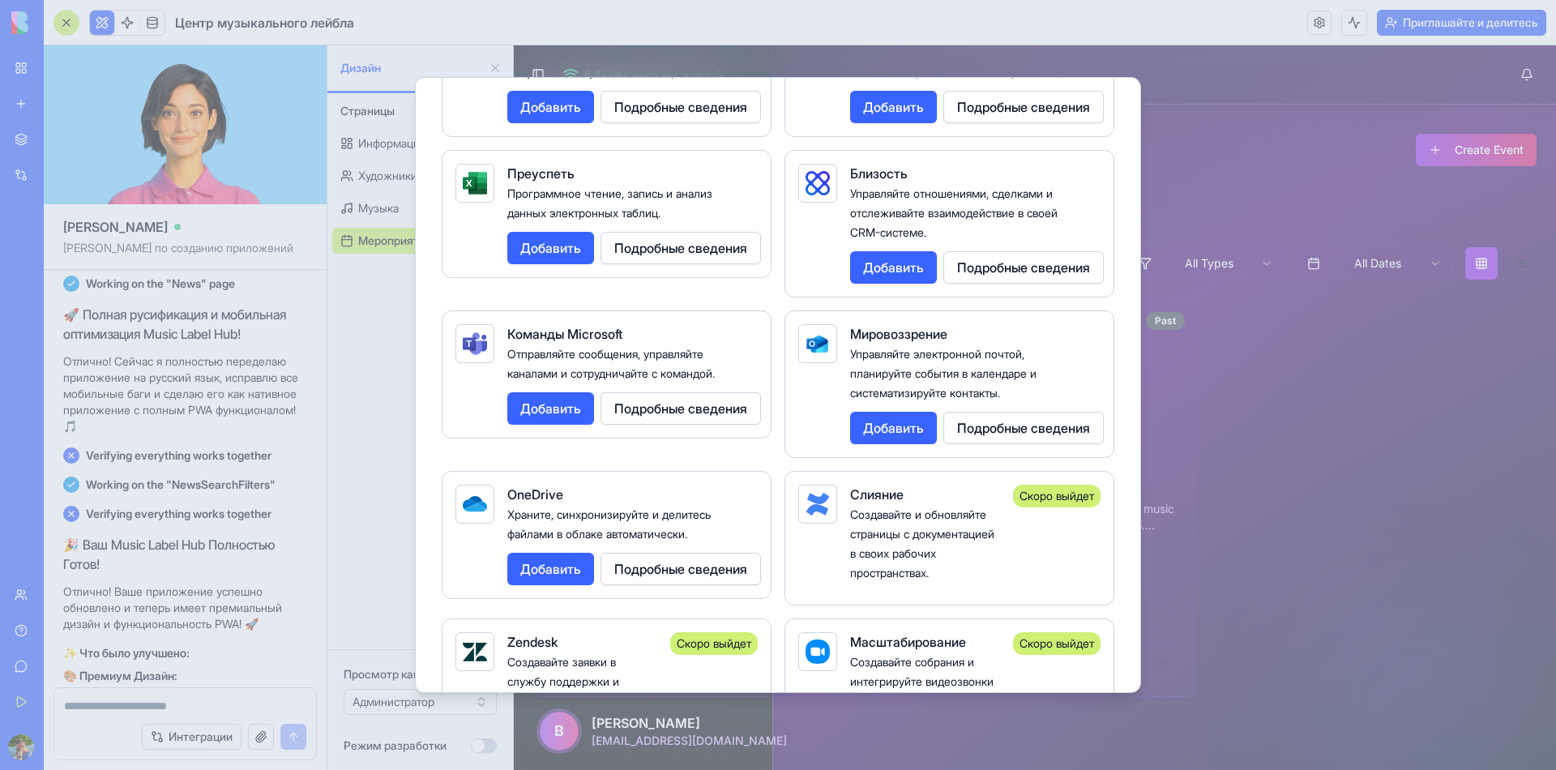
scroll to position [1702, 0]
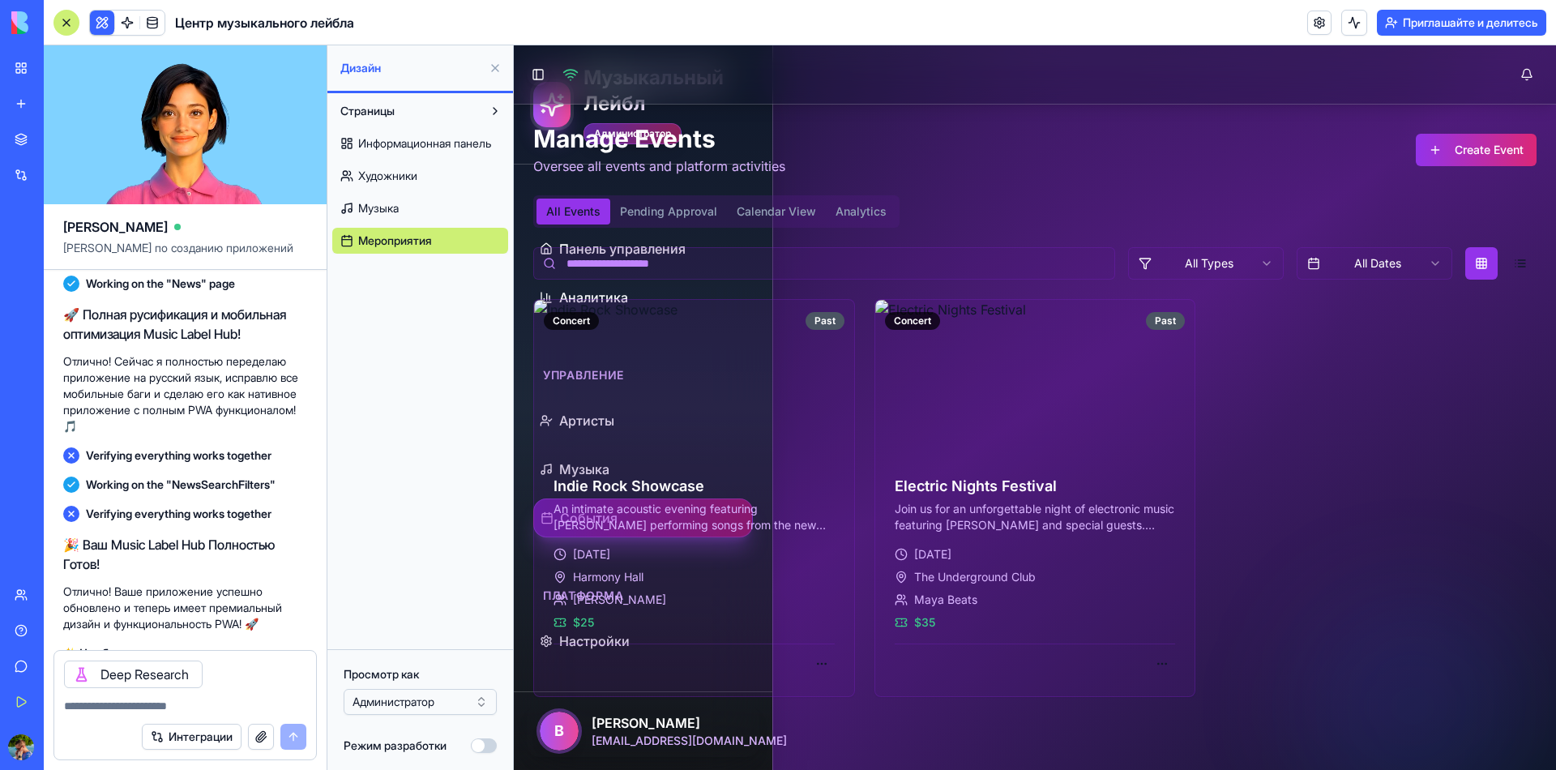
click at [193, 714] on textarea at bounding box center [185, 706] width 242 height 16
click at [24, 282] on div "Магазин Интеграции Недавние Центр музыкального лейбла Генератор Логотипов с иск…" at bounding box center [22, 349] width 34 height 452
click at [50, 750] on span "Бизнес-испытание Осталось 7 дней" at bounding box center [101, 747] width 103 height 32
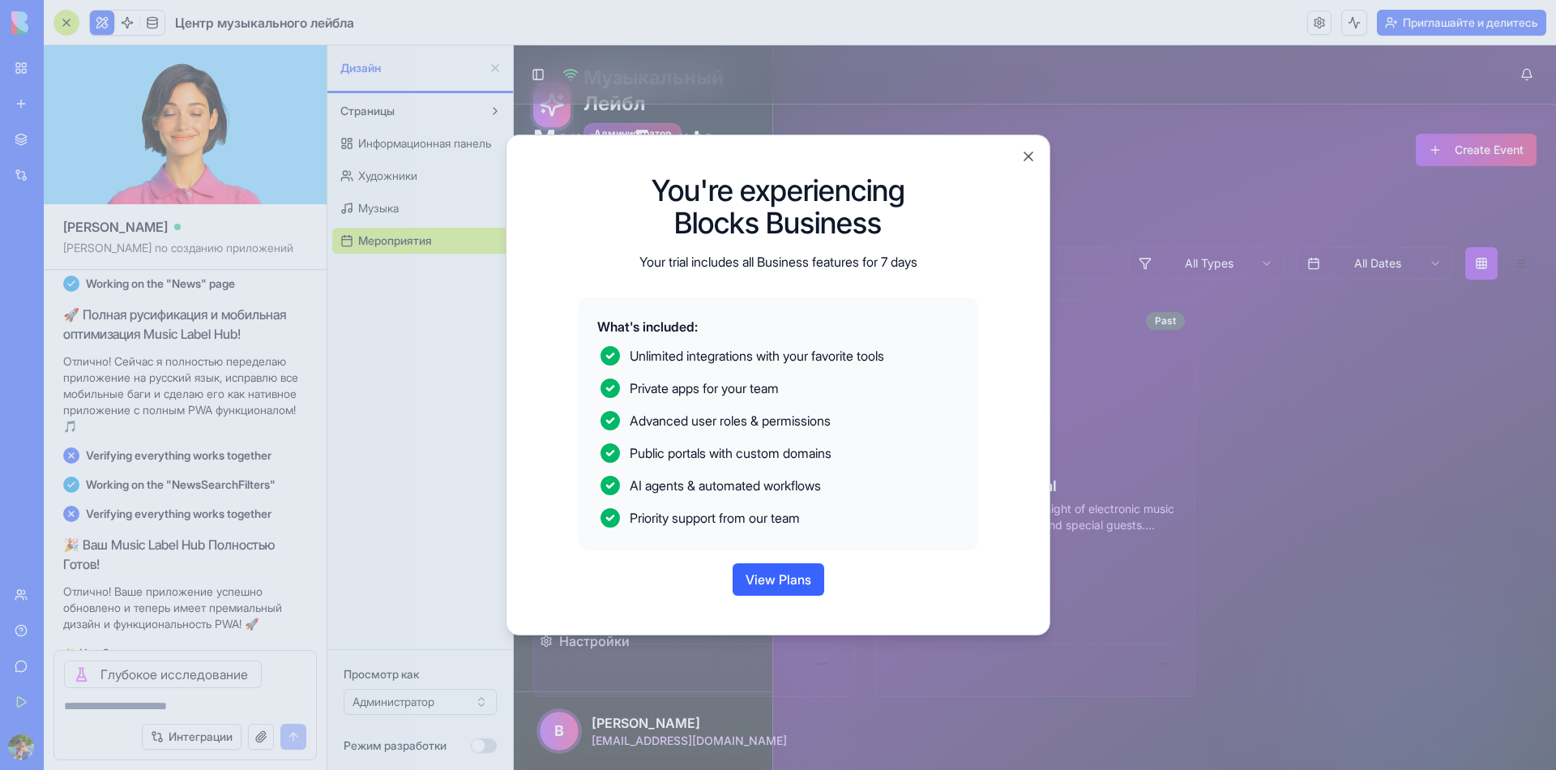
click at [797, 563] on button "View Plans" at bounding box center [779, 579] width 92 height 32
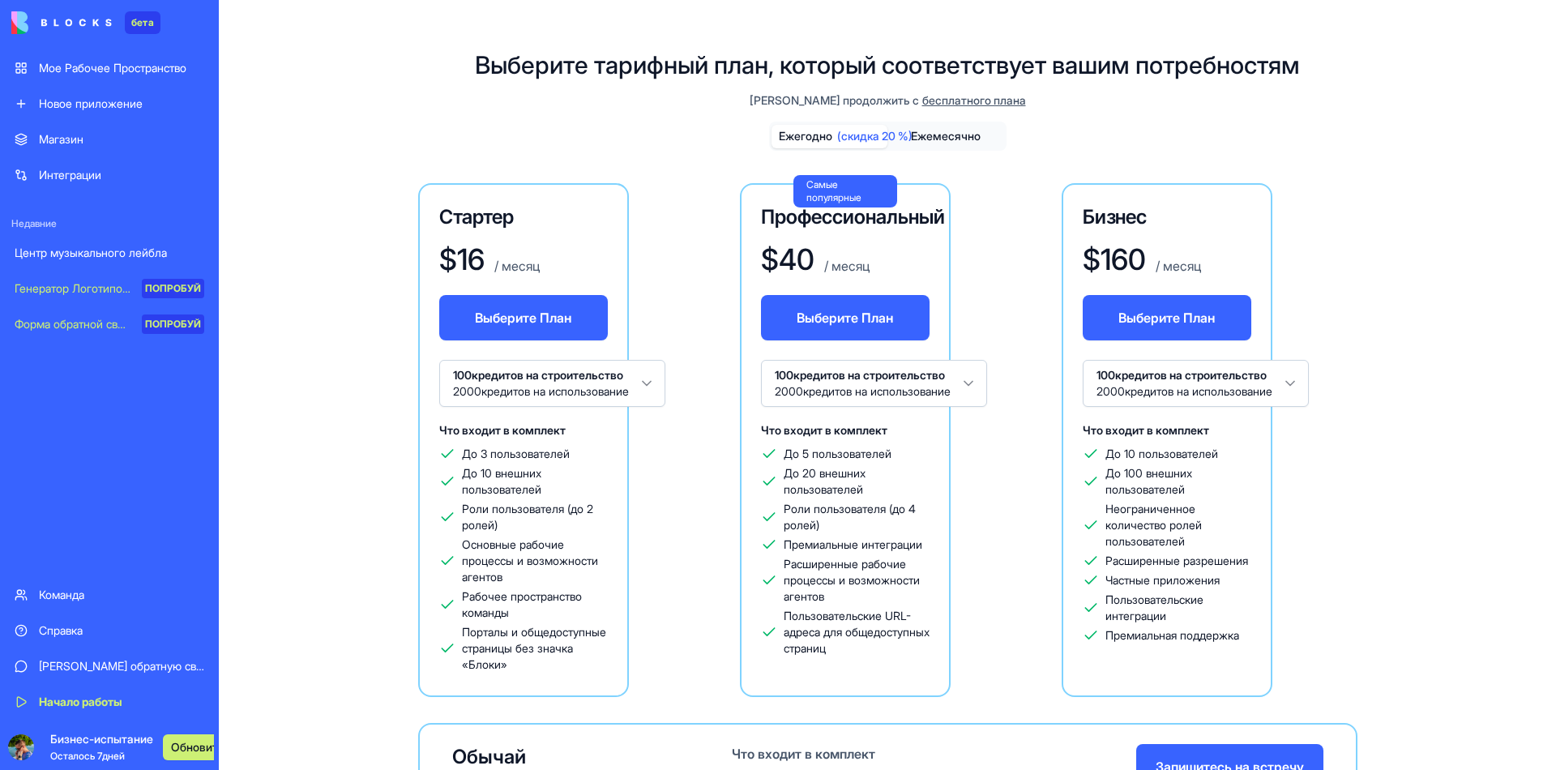
click at [54, 88] on link "Новое приложение" at bounding box center [109, 104] width 209 height 32
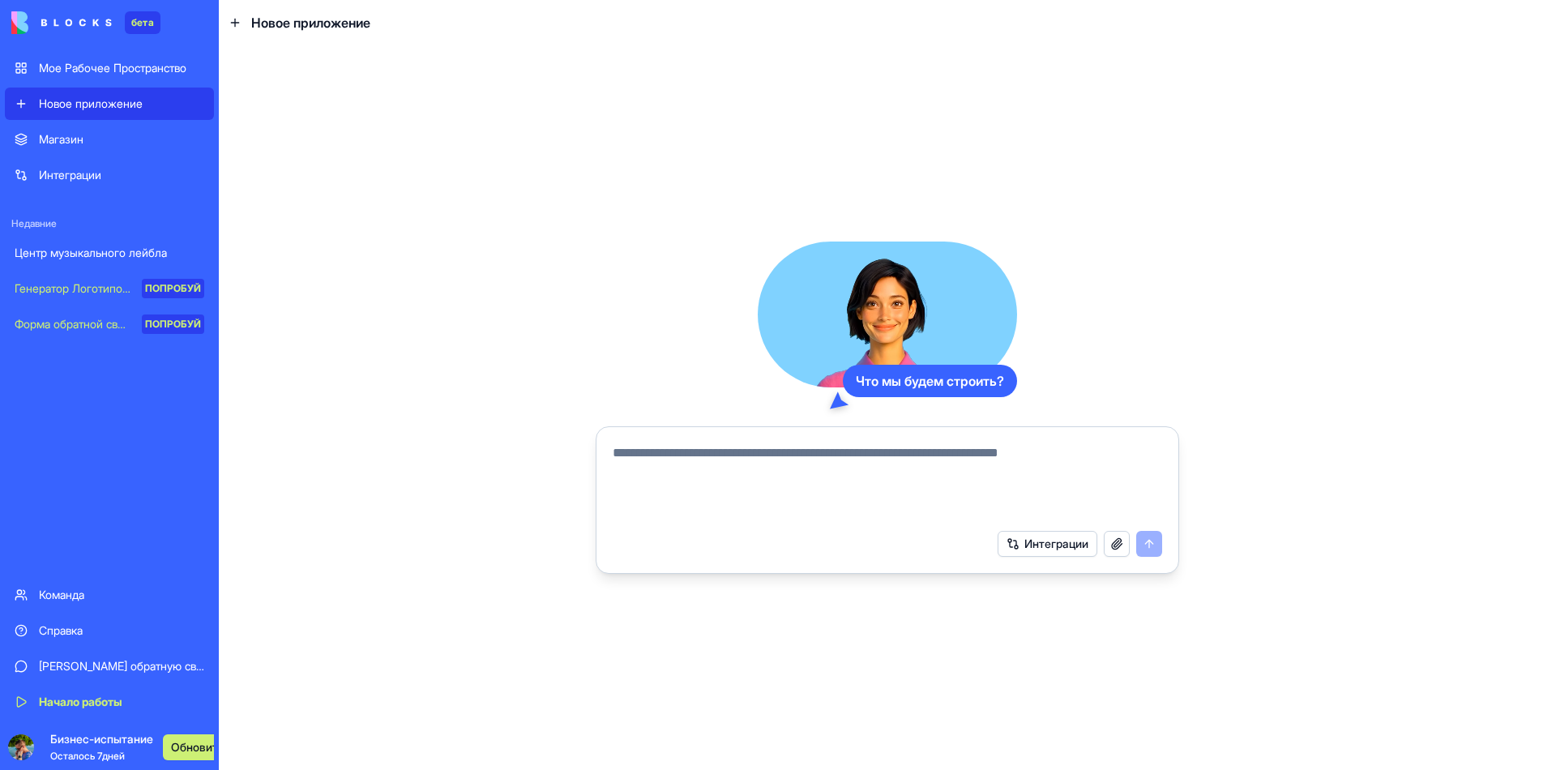
click at [781, 488] on textarea at bounding box center [888, 482] width 550 height 78
click at [46, 60] on link "Мое Рабочее Пространство" at bounding box center [109, 68] width 209 height 32
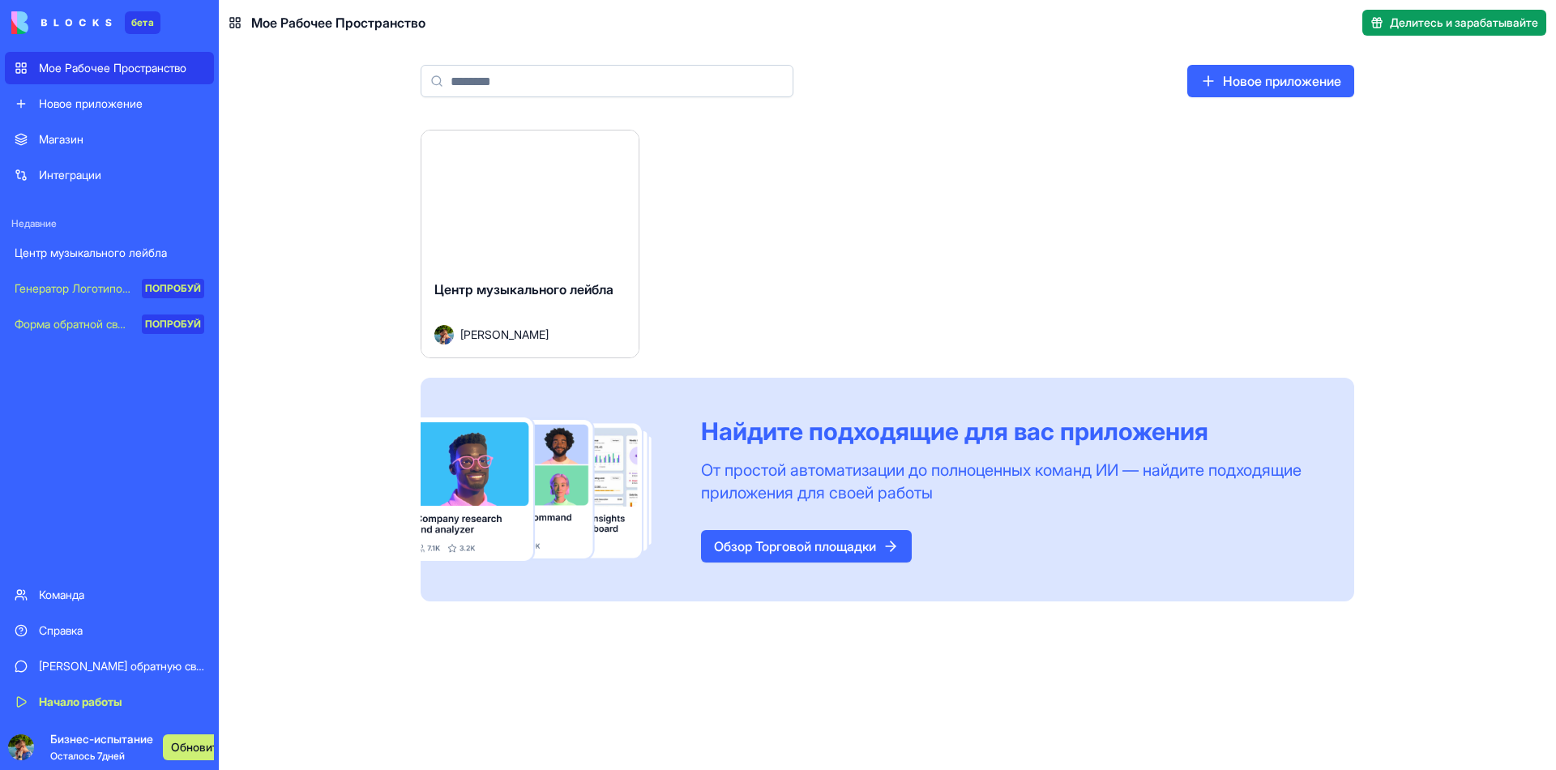
click at [883, 530] on link "Обзор Торговой площадки" at bounding box center [806, 546] width 211 height 32
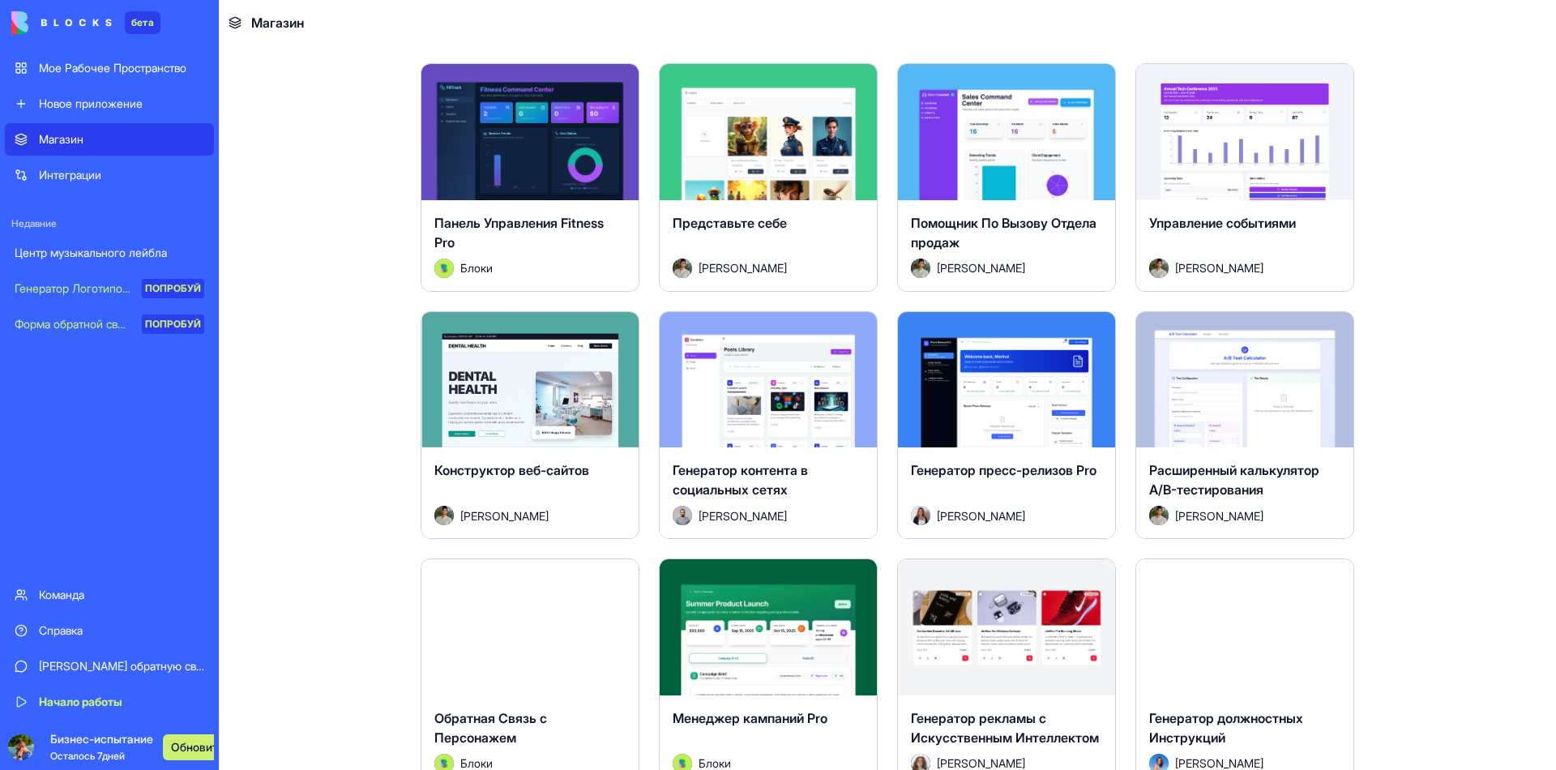
scroll to position [3243, 0]
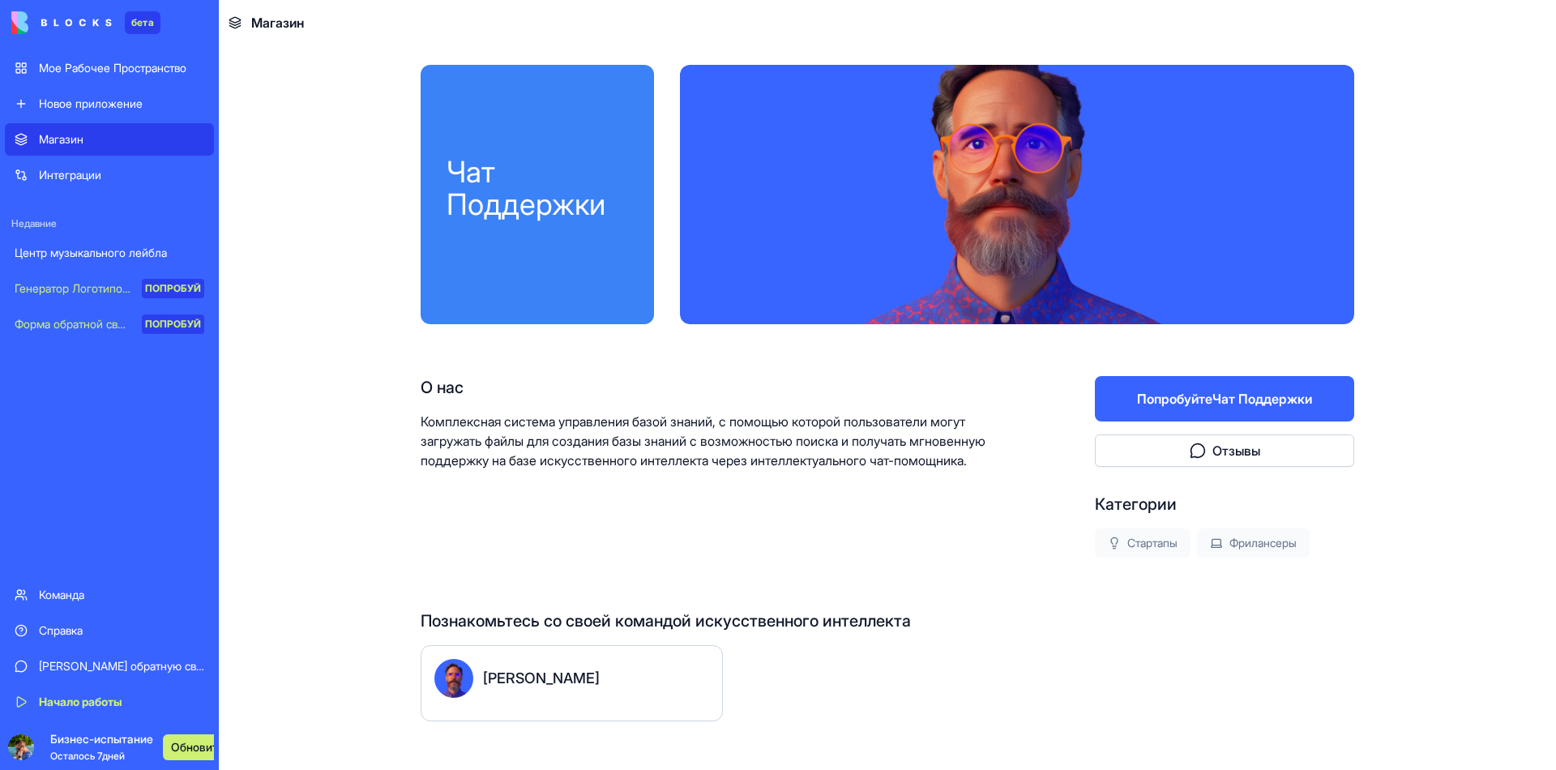
click at [1164, 376] on button "Попробуйте Чат Поддержки" at bounding box center [1224, 398] width 259 height 45
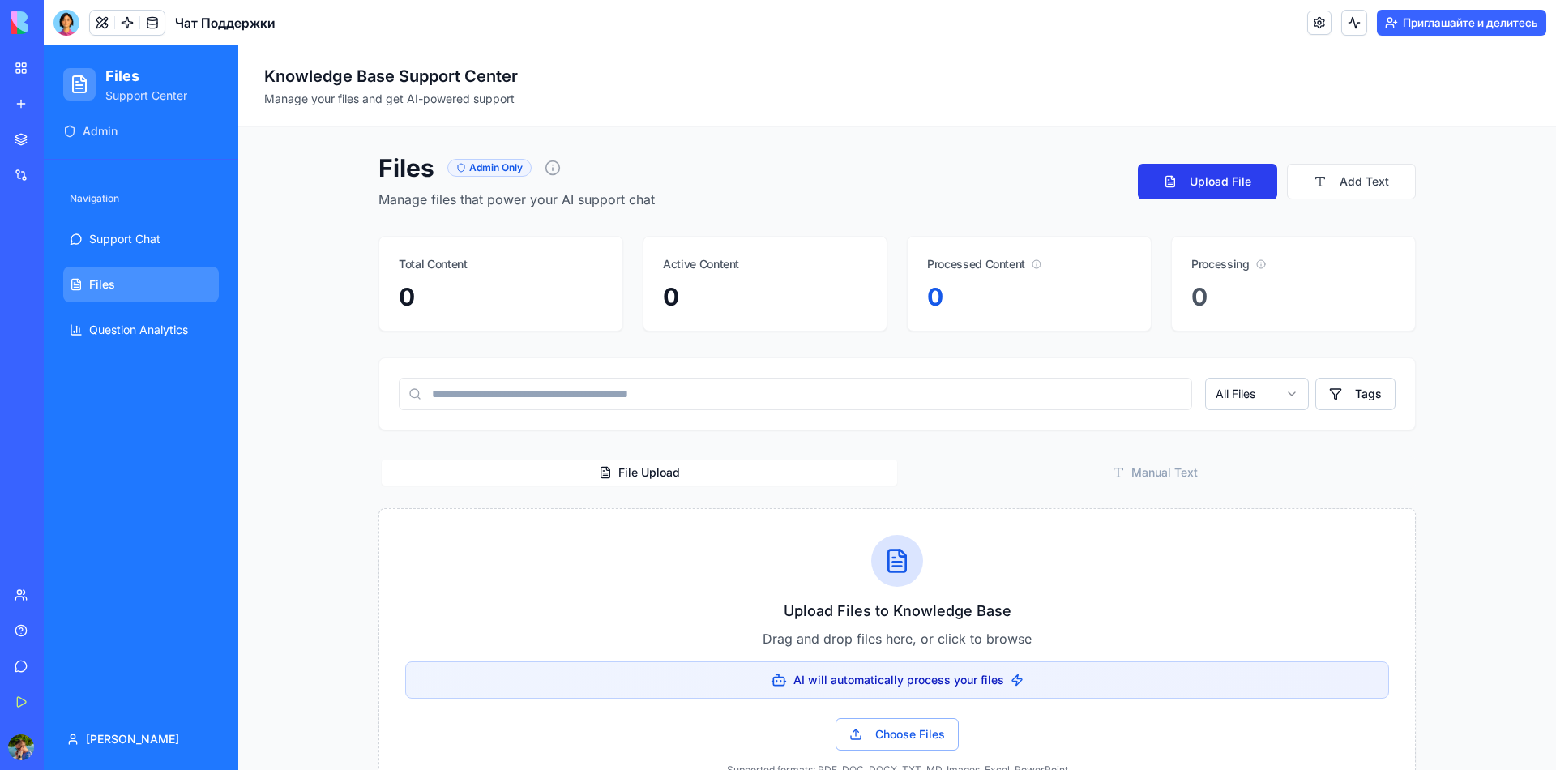
click at [1230, 186] on button "Upload File" at bounding box center [1207, 182] width 139 height 36
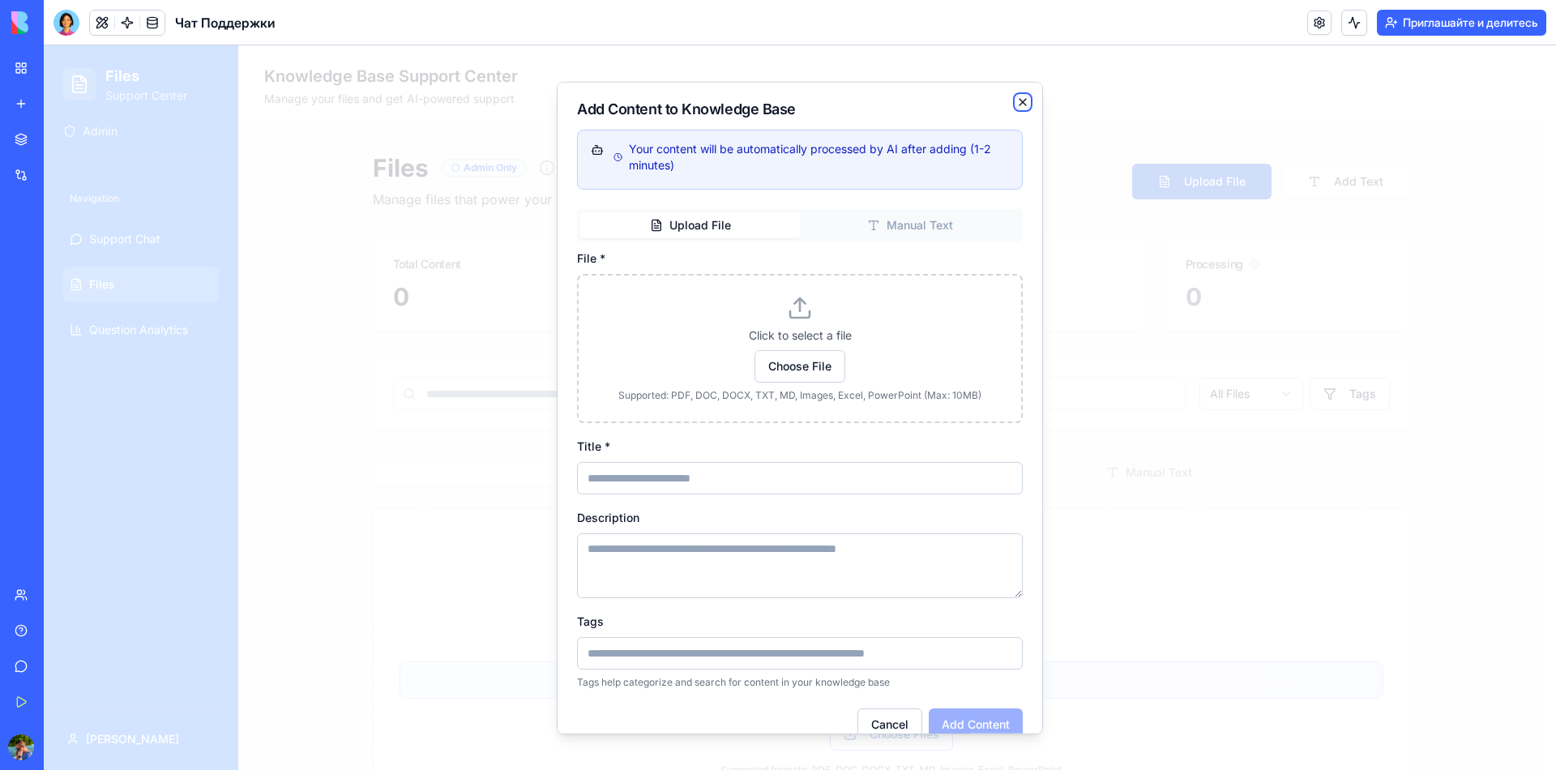
click at [1017, 97] on icon "button" at bounding box center [1023, 102] width 13 height 13
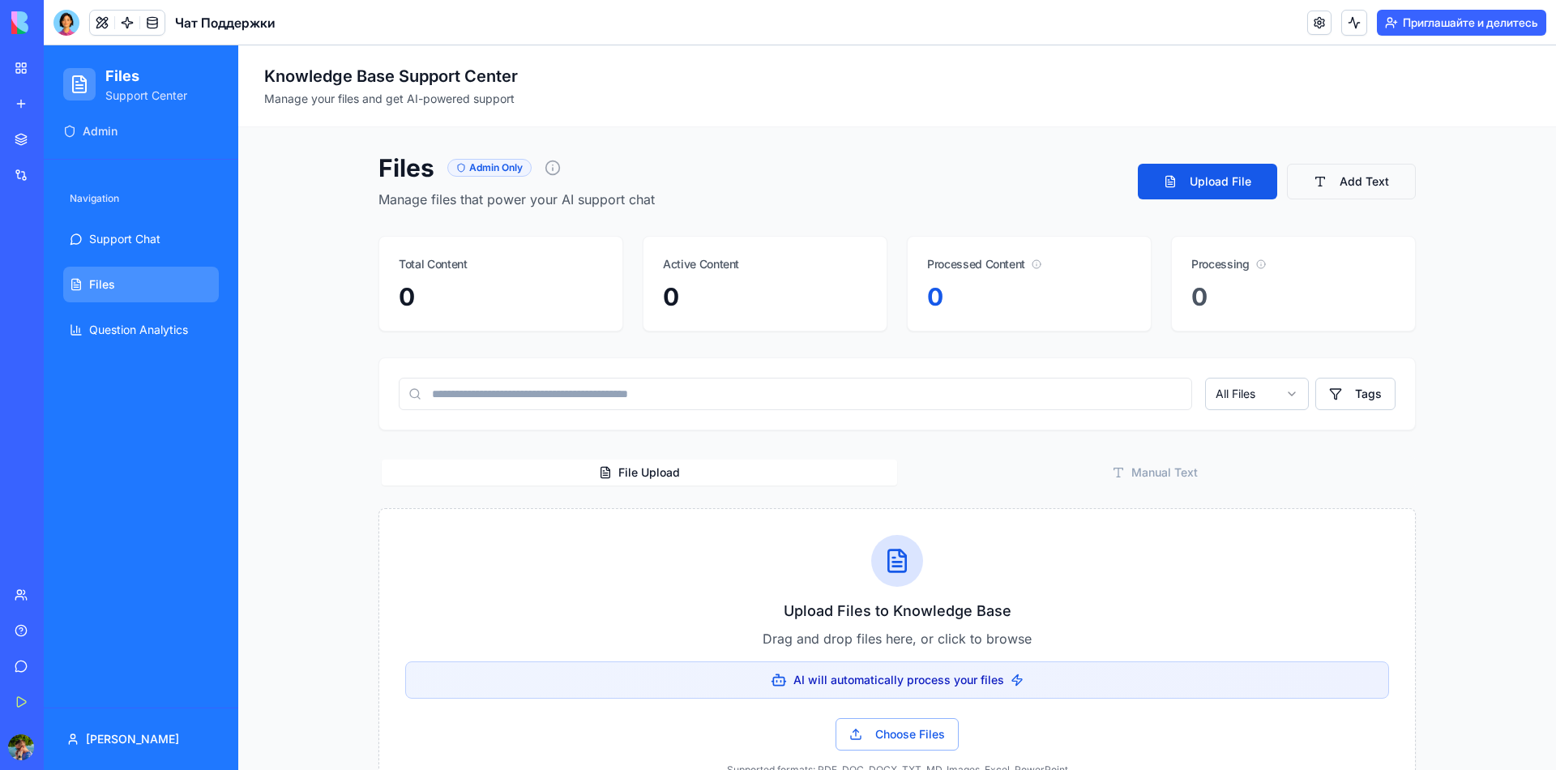
click at [1350, 181] on button "Add Text" at bounding box center [1351, 182] width 129 height 36
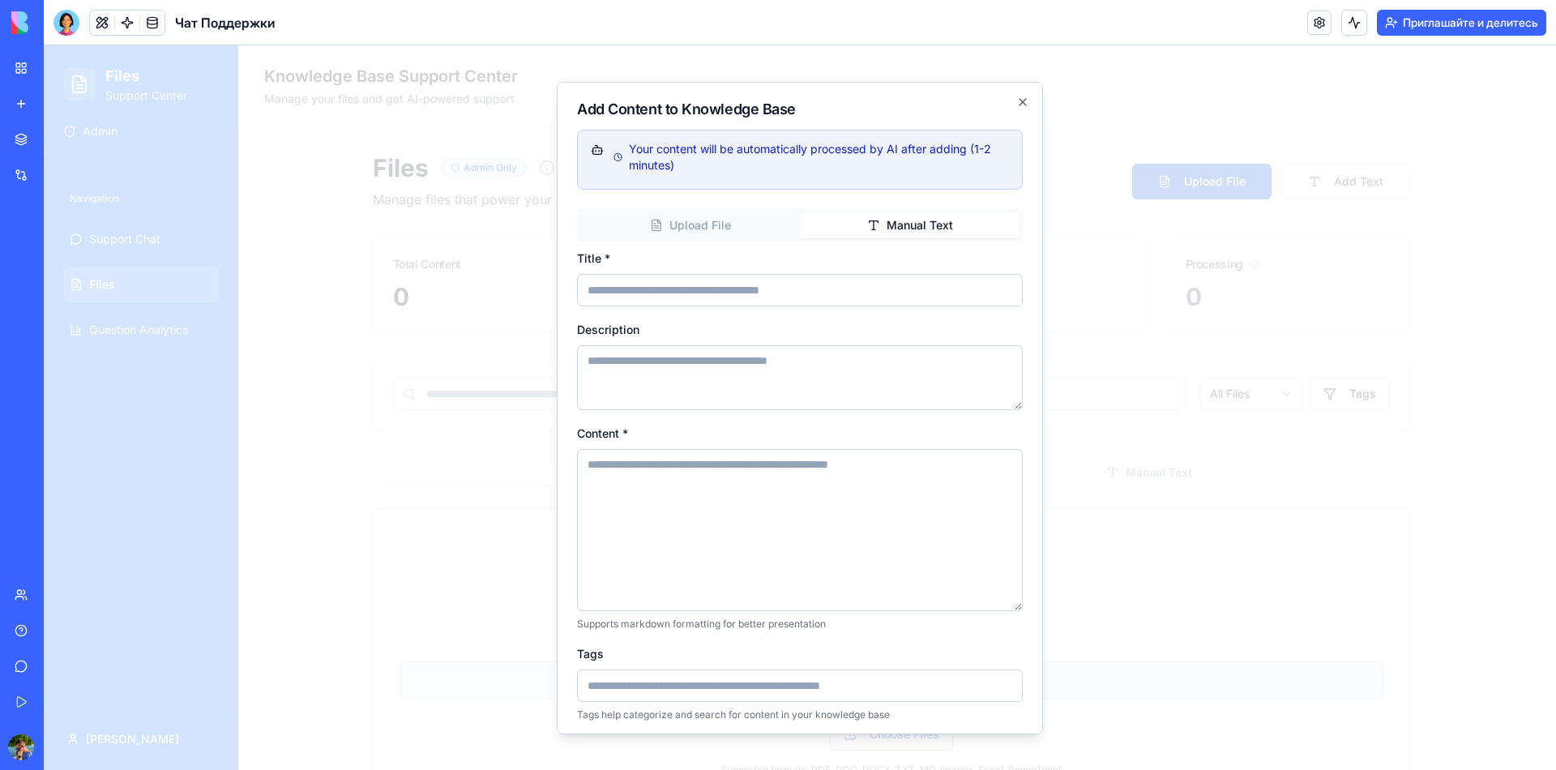
click at [1013, 110] on div "Add Content to Knowledge Base Your content will be automatically processed by A…" at bounding box center [800, 408] width 486 height 653
click at [1017, 102] on icon "button" at bounding box center [1023, 102] width 13 height 13
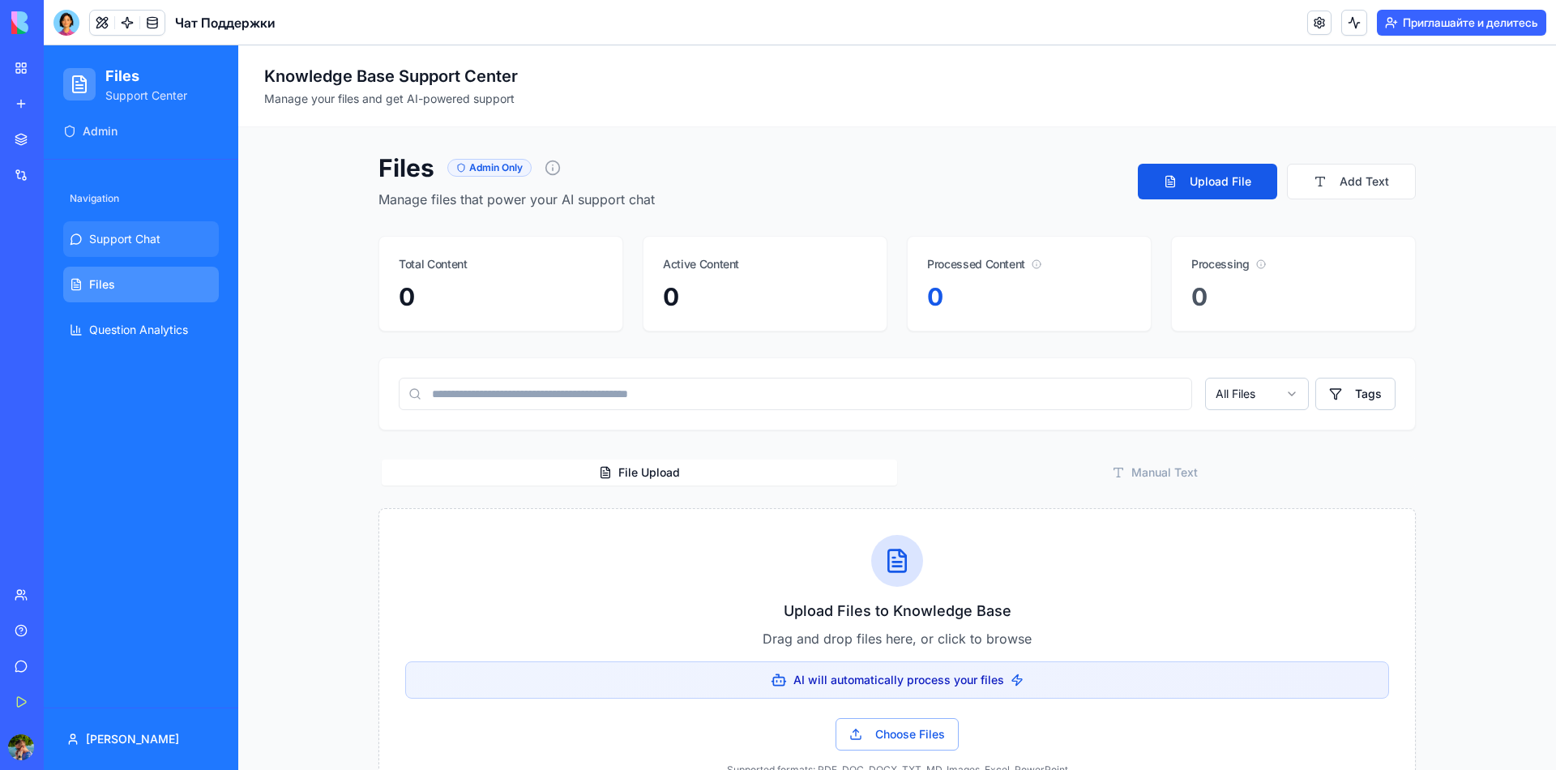
click at [141, 239] on span "Support Chat" at bounding box center [124, 239] width 71 height 16
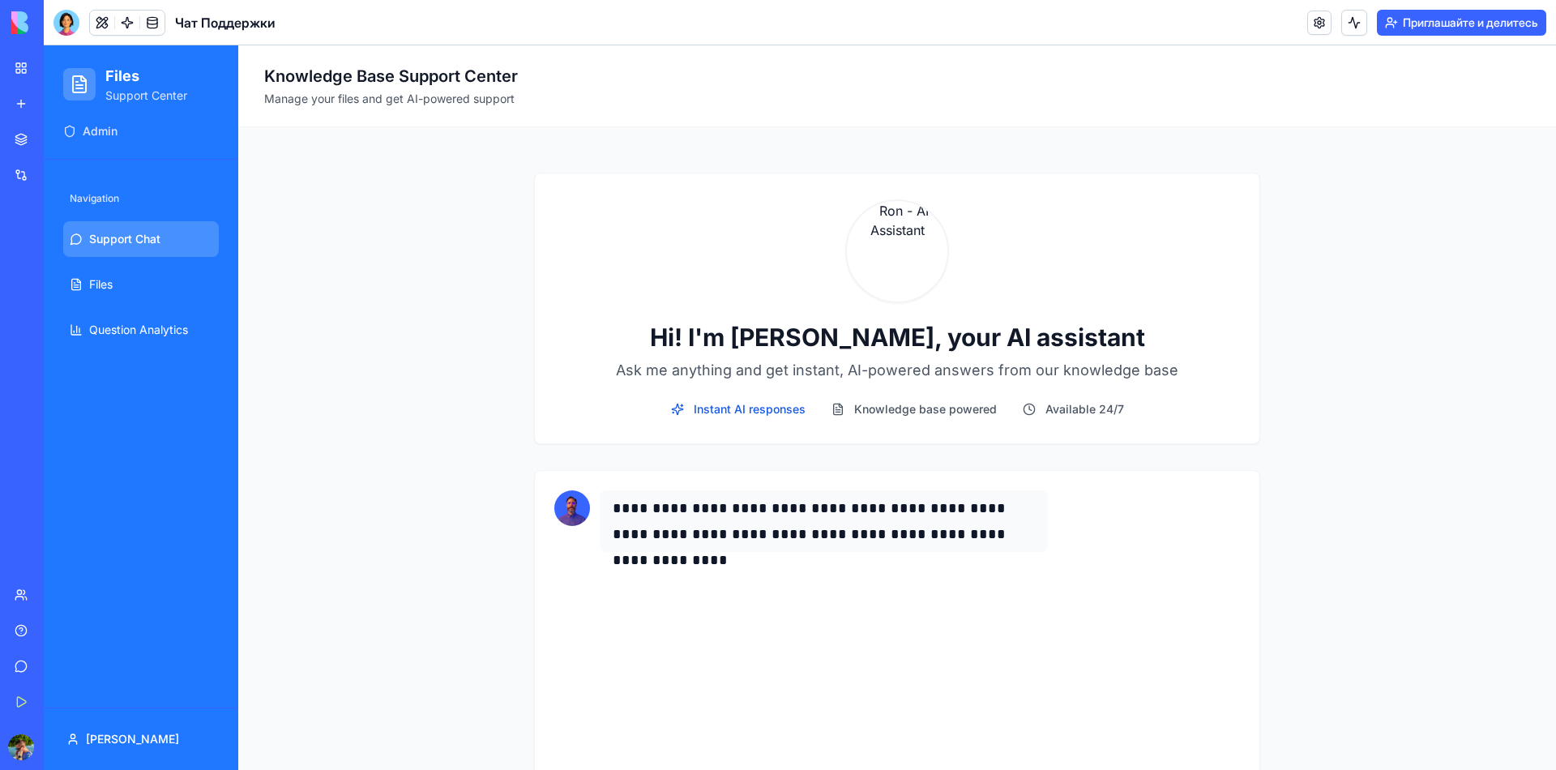
click at [884, 257] on img at bounding box center [898, 251] width 104 height 104
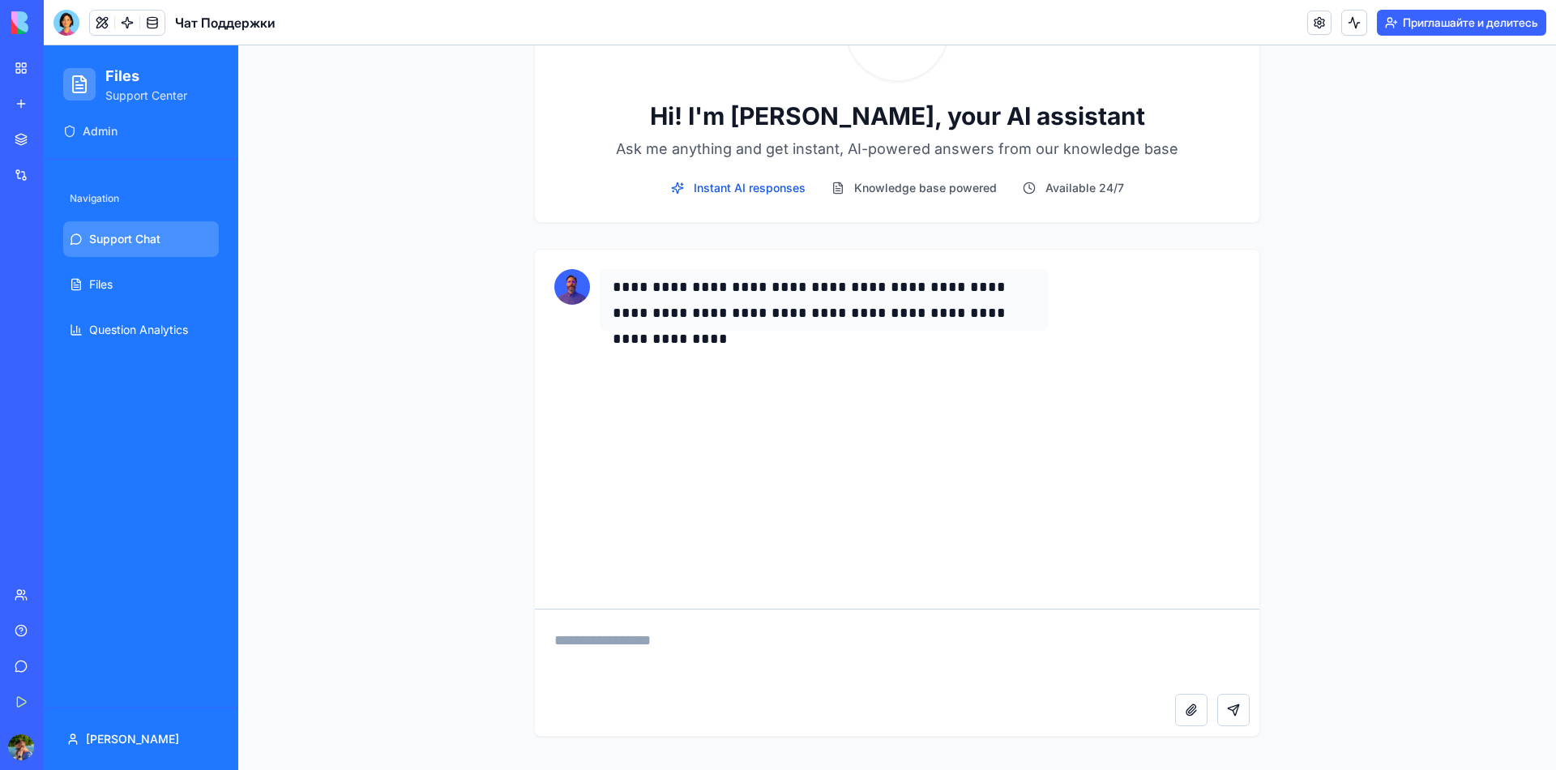
scroll to position [222, 0]
click at [720, 616] on textarea at bounding box center [897, 651] width 725 height 84
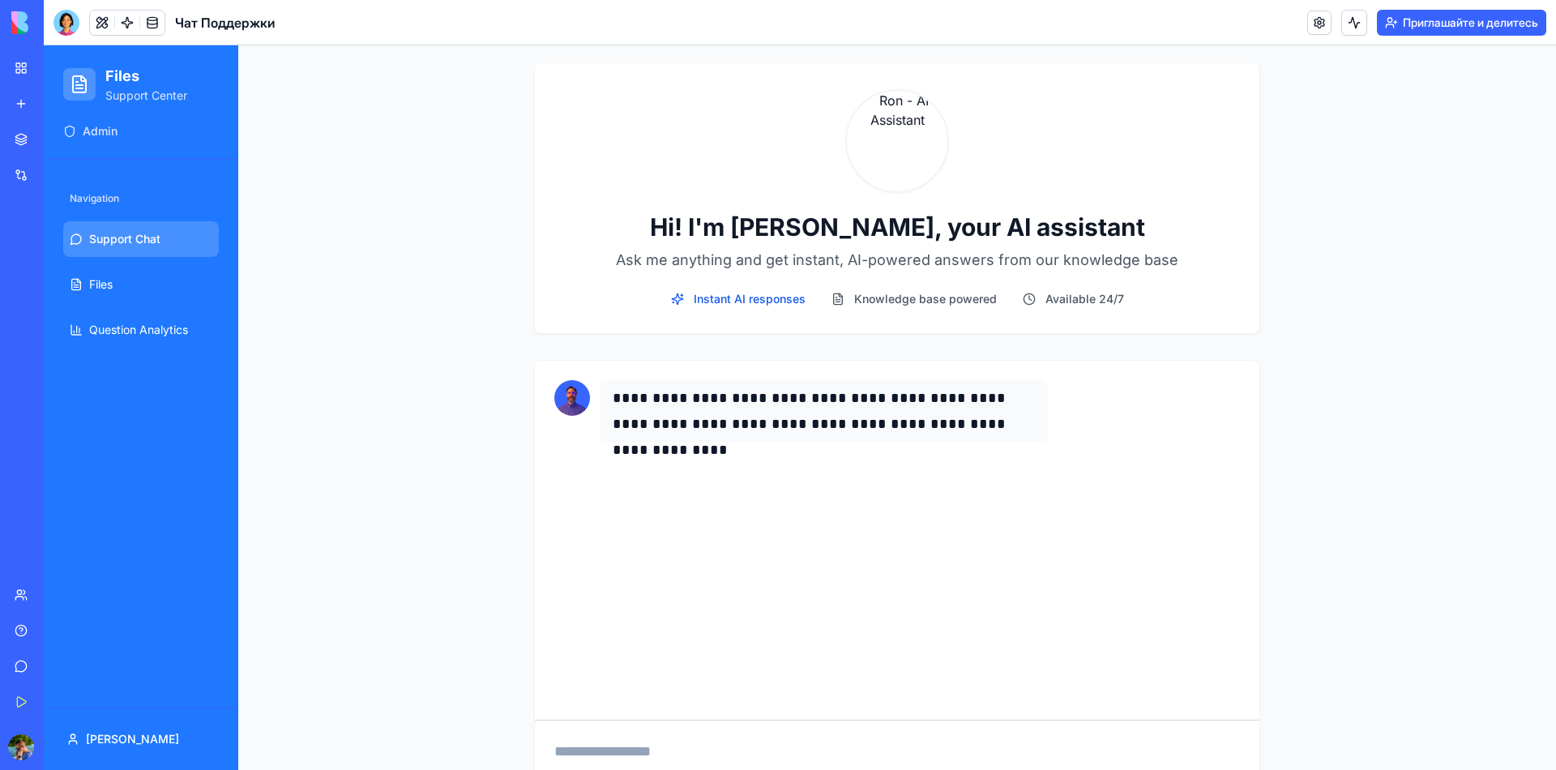
scroll to position [0, 0]
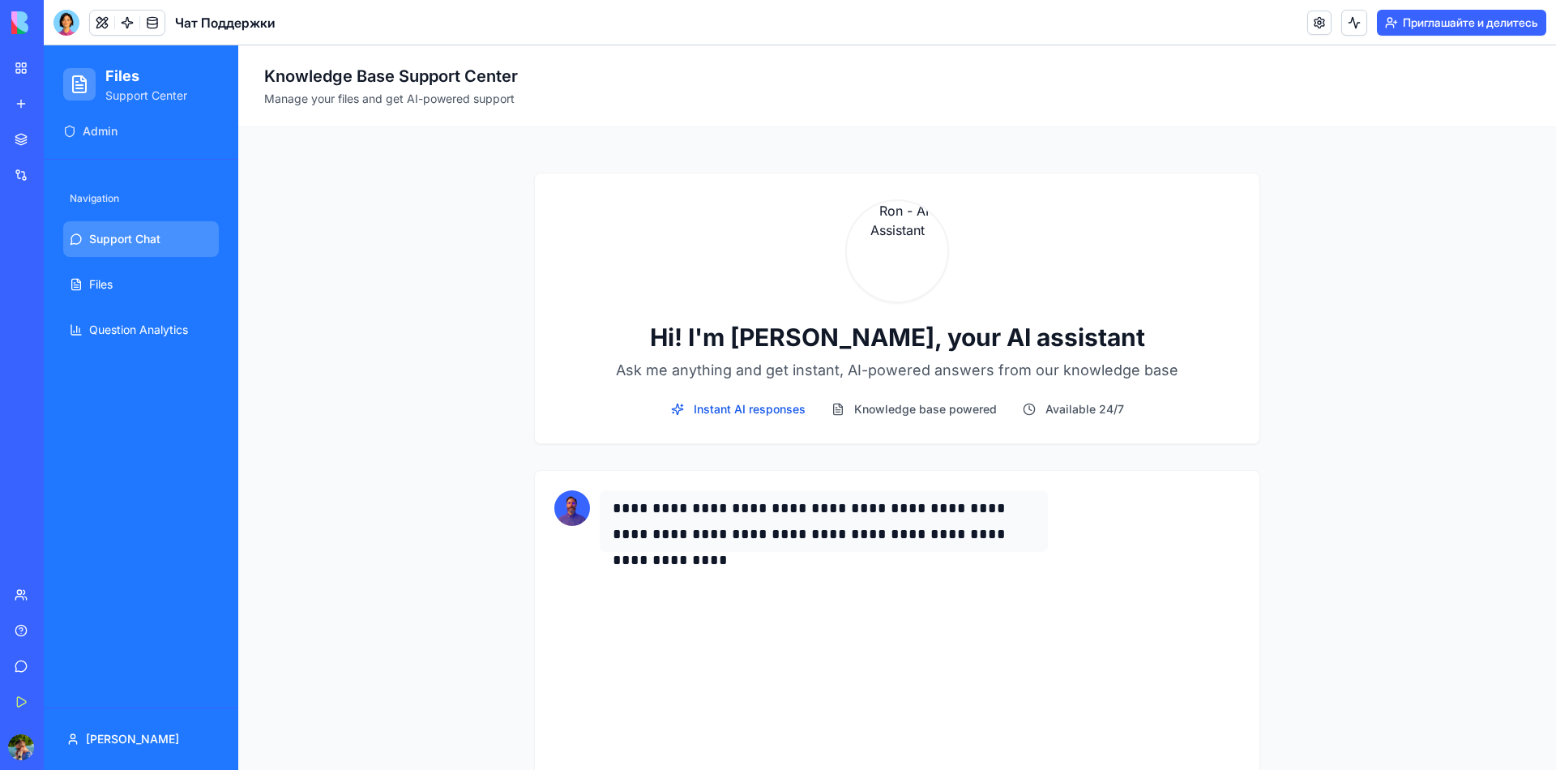
click at [0, 258] on div "бета Мое Рабочее Пространство Новое приложение Магазин Интеграции Недавние Цент…" at bounding box center [22, 385] width 44 height 770
click at [70, 308] on link "Генератор Логотипов с искусственным Интеллектом ПОПРОБУЙ" at bounding box center [37, 324] width 65 height 32
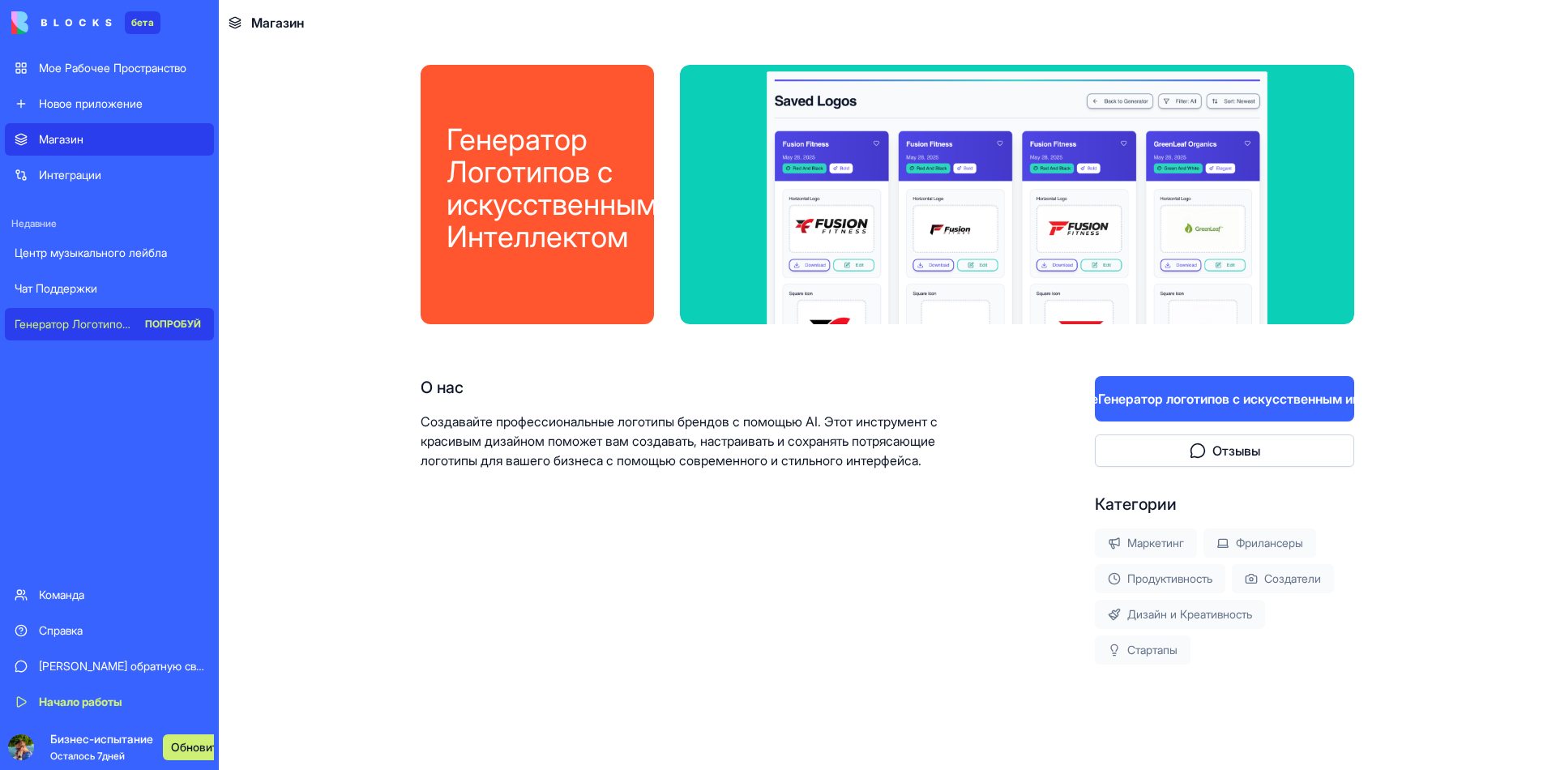
click at [41, 167] on div "Интеграции" at bounding box center [121, 175] width 165 height 16
